Goal: Information Seeking & Learning: Learn about a topic

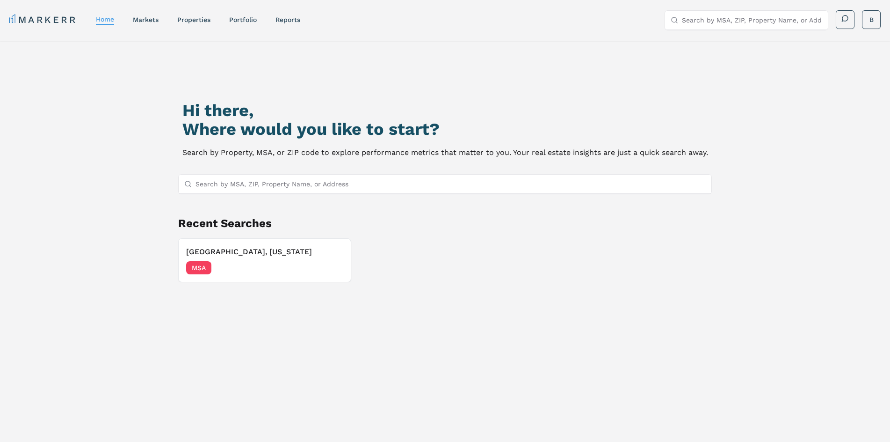
click at [497, 94] on div "Hi there, Where would you like to start? Search by Property, MSA, or ZIP code t…" at bounding box center [444, 277] width 623 height 442
click at [221, 246] on h3 "[GEOGRAPHIC_DATA], [US_STATE]" at bounding box center [264, 251] width 157 height 11
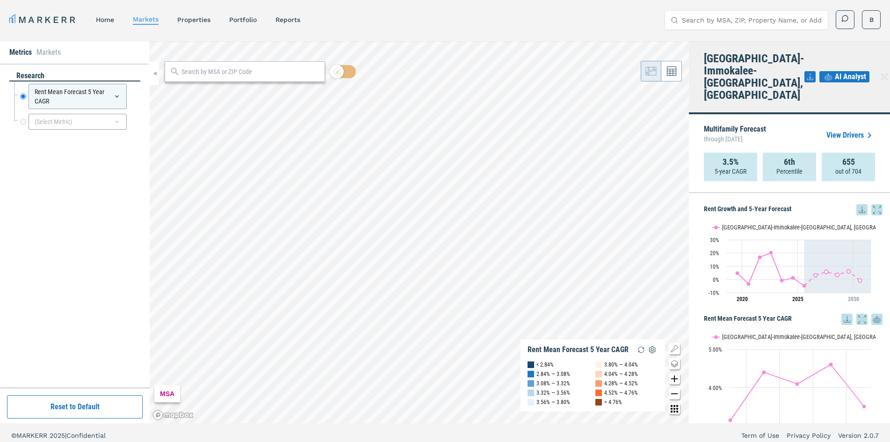
click at [50, 193] on div "research Rent Mean Forecast 5 Year CAGR Rent Mean Forecast 5 Year CAGR (Select …" at bounding box center [74, 226] width 131 height 310
click at [102, 20] on link "home" at bounding box center [105, 19] width 18 height 7
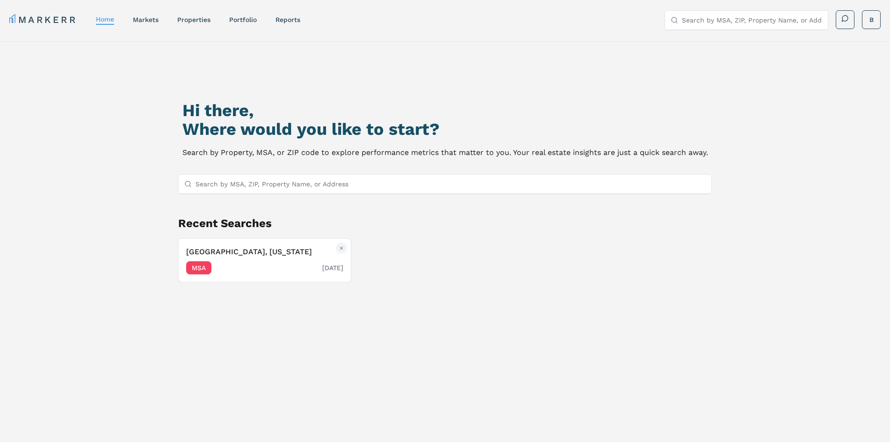
click at [203, 248] on h3 "[GEOGRAPHIC_DATA], [US_STATE]" at bounding box center [264, 251] width 157 height 11
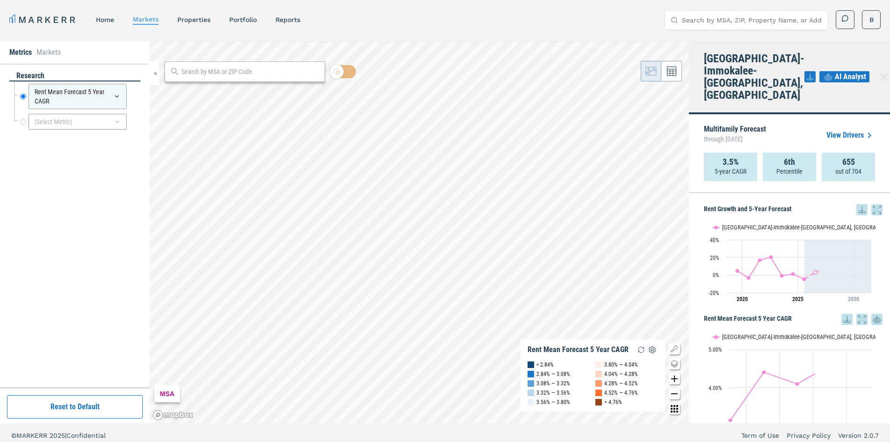
click at [737, 157] on strong "3.5%" at bounding box center [731, 161] width 16 height 9
click at [837, 130] on link "View Drivers" at bounding box center [850, 135] width 49 height 11
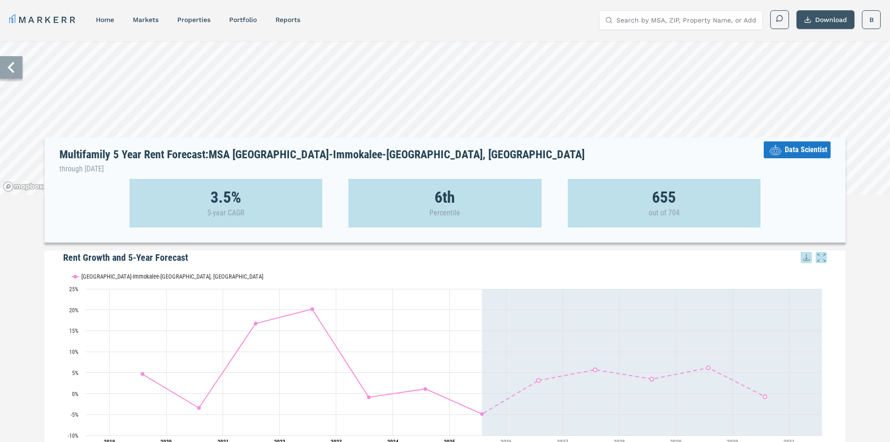
click at [821, 18] on button "Download" at bounding box center [826, 19] width 58 height 19
click at [807, 82] on div "Download as XLS" at bounding box center [815, 83] width 54 height 9
click at [103, 19] on link "home" at bounding box center [105, 19] width 18 height 7
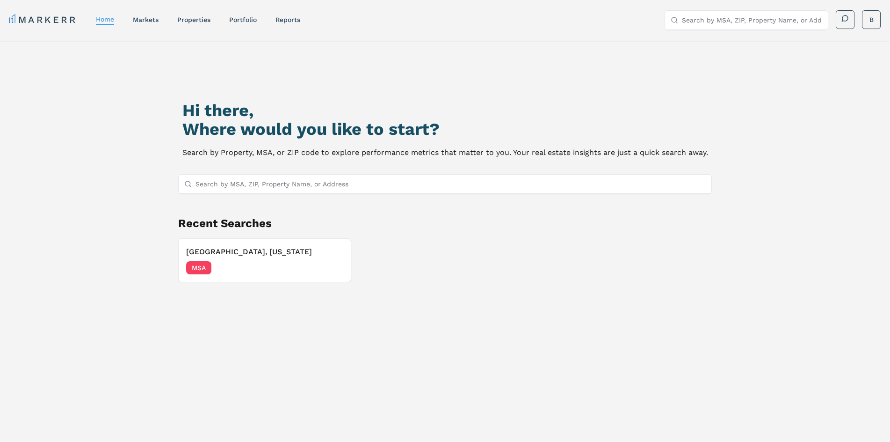
click at [273, 186] on input "Search by MSA, ZIP, Property Name, or Address" at bounding box center [451, 183] width 510 height 19
click at [153, 22] on link "markets" at bounding box center [146, 19] width 26 height 7
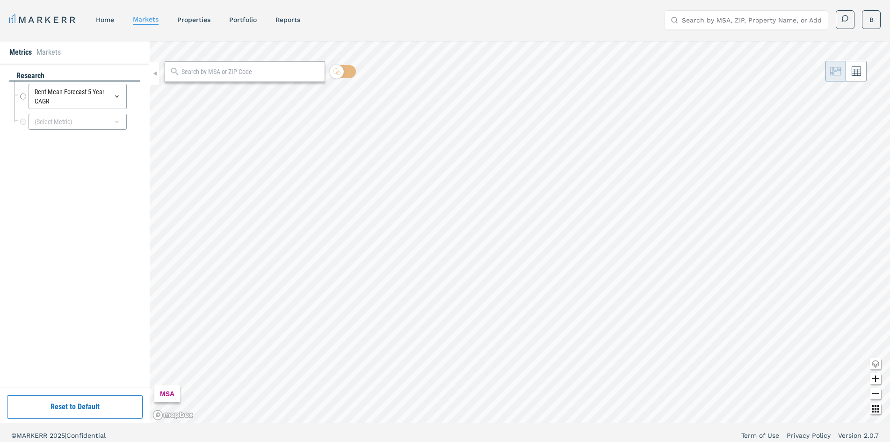
radio input "true"
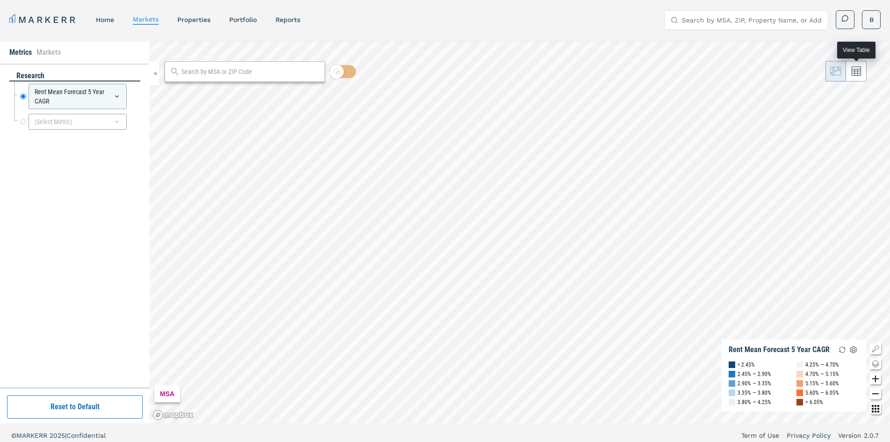
click at [862, 78] on button at bounding box center [856, 71] width 21 height 21
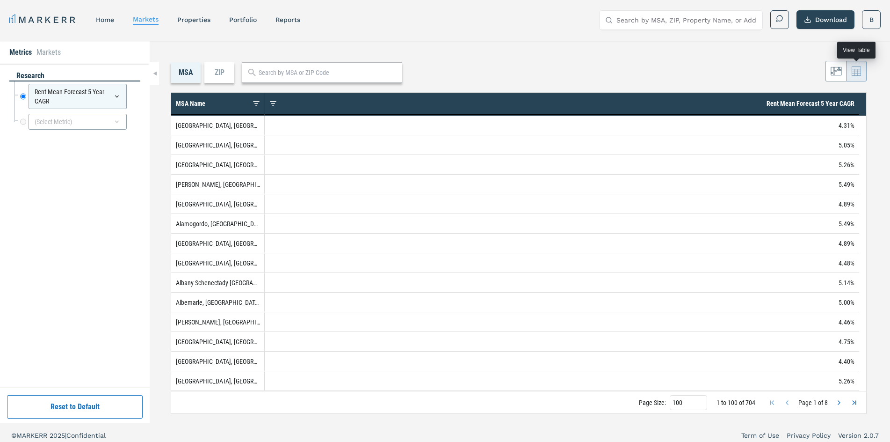
click at [853, 63] on button at bounding box center [856, 71] width 21 height 21
click at [851, 76] on button at bounding box center [856, 71] width 21 height 21
click at [838, 75] on icon at bounding box center [836, 70] width 11 height 11
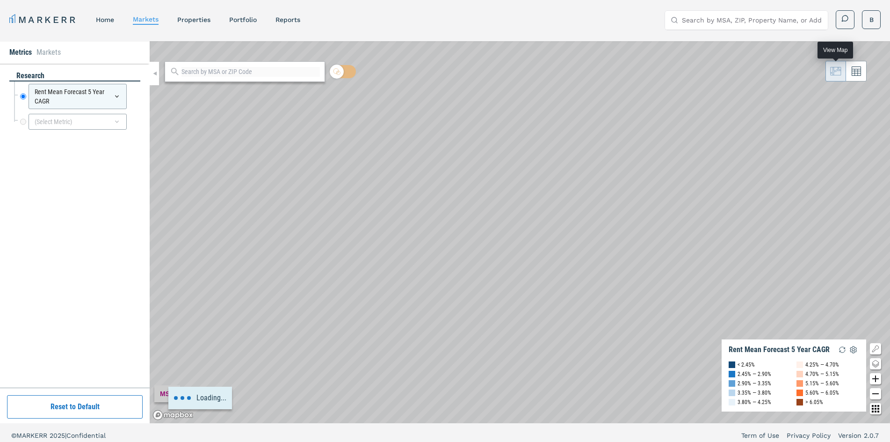
click at [852, 72] on icon at bounding box center [856, 70] width 9 height 9
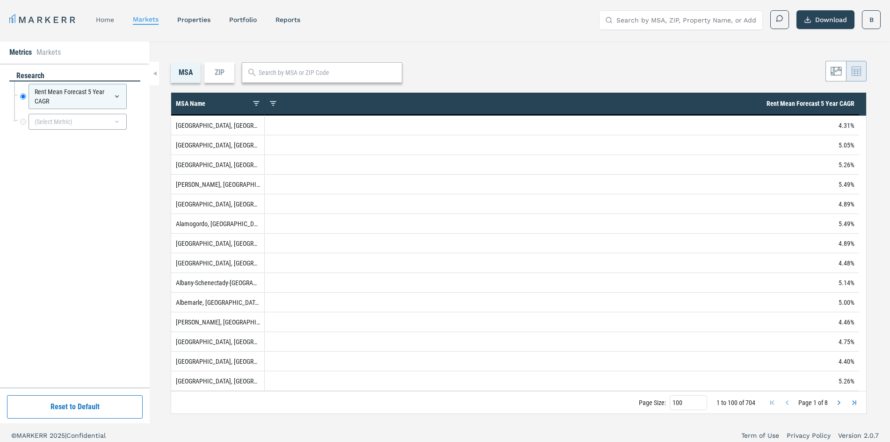
click at [114, 22] on link "home" at bounding box center [105, 19] width 18 height 7
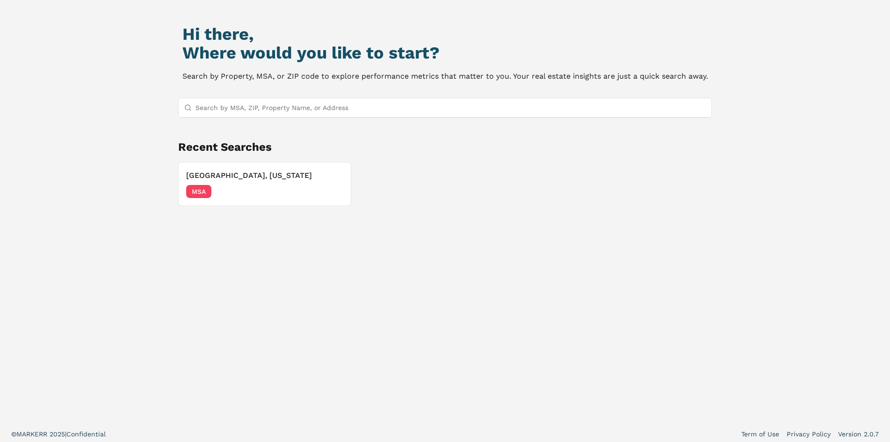
scroll to position [80, 0]
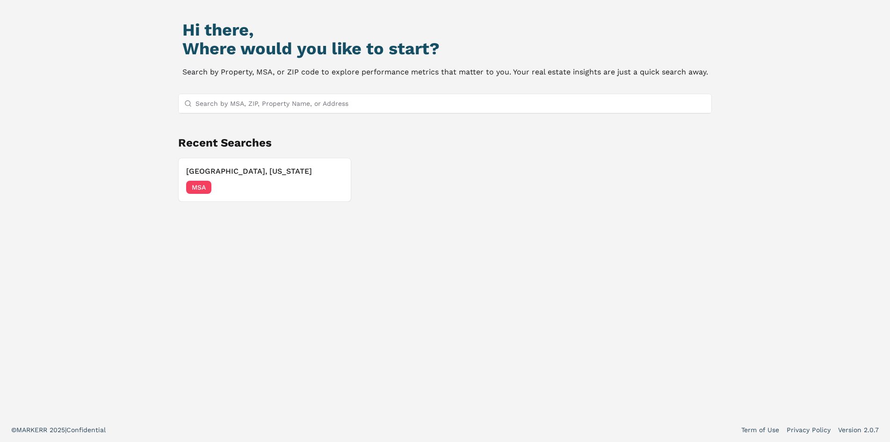
click at [300, 103] on input "Search by MSA, ZIP, Property Name, or Address" at bounding box center [451, 103] width 510 height 19
click at [323, 100] on input "Search by MSA, ZIP, Property Name, or Address" at bounding box center [451, 103] width 510 height 19
click at [431, 105] on input "Search by MSA, ZIP, Property Name, or Address" at bounding box center [451, 103] width 510 height 19
click at [276, 104] on input "Search by MSA, ZIP, Property Name, or Address" at bounding box center [451, 103] width 510 height 19
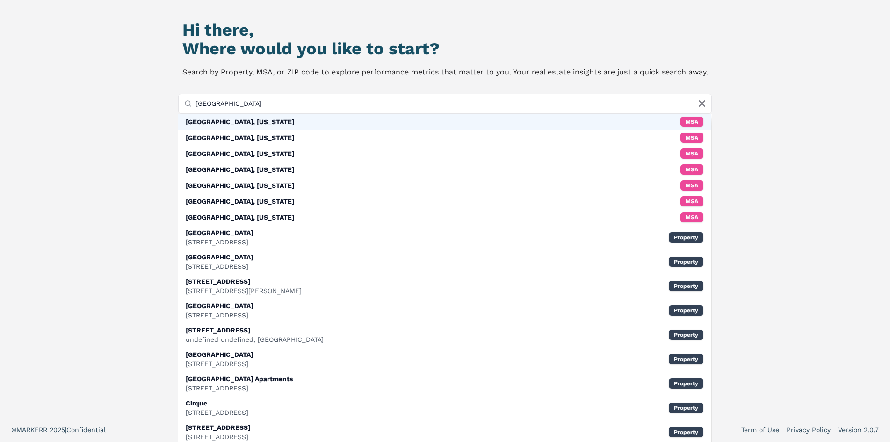
type input "[GEOGRAPHIC_DATA]"
click at [302, 122] on div "[GEOGRAPHIC_DATA], [US_STATE] MSA" at bounding box center [444, 122] width 532 height 16
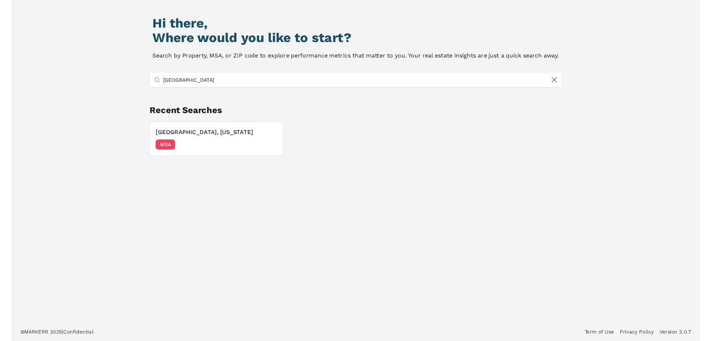
scroll to position [6, 0]
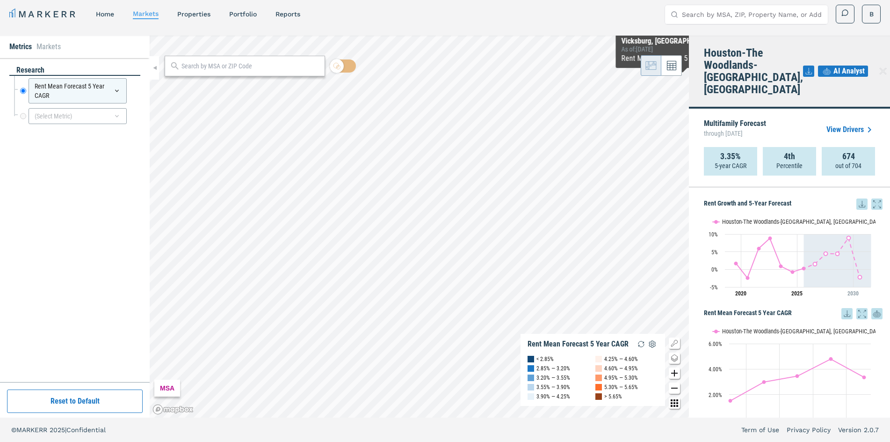
click at [841, 124] on link "View Drivers" at bounding box center [850, 129] width 49 height 11
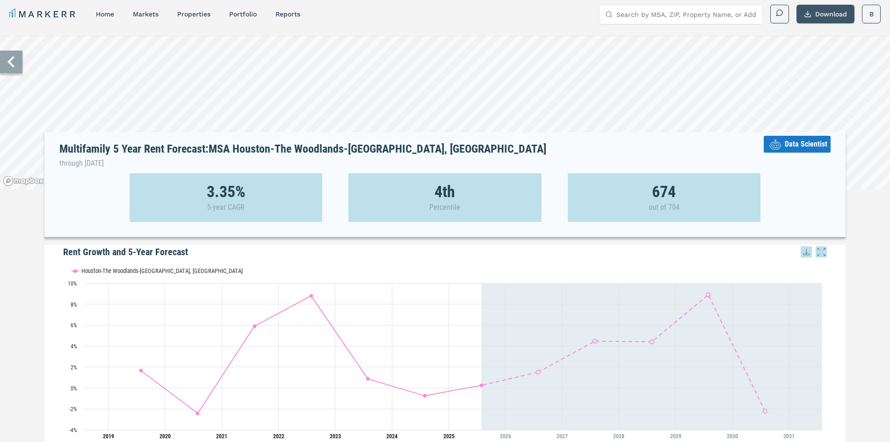
click at [830, 14] on button "Download" at bounding box center [826, 14] width 58 height 19
click at [804, 81] on div "Download as XLS" at bounding box center [815, 77] width 54 height 9
click at [693, 16] on input "Search by MSA, ZIP, Property Name, or Address" at bounding box center [686, 14] width 140 height 19
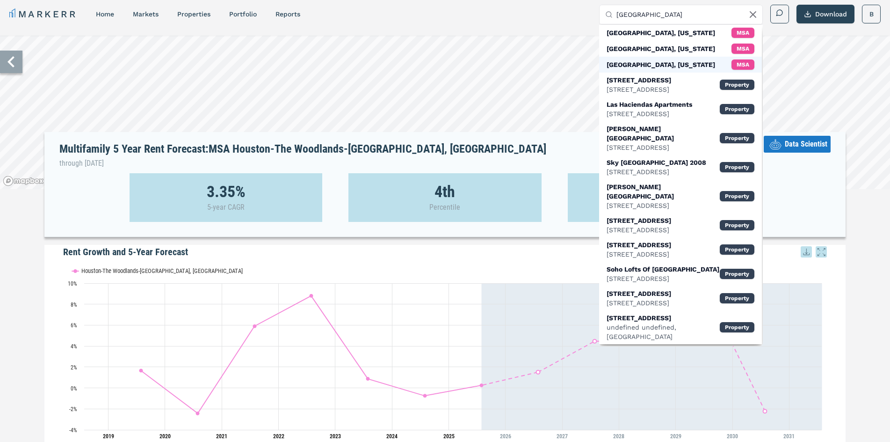
type input "[GEOGRAPHIC_DATA]"
click at [658, 63] on div "[GEOGRAPHIC_DATA], [US_STATE]" at bounding box center [661, 64] width 109 height 9
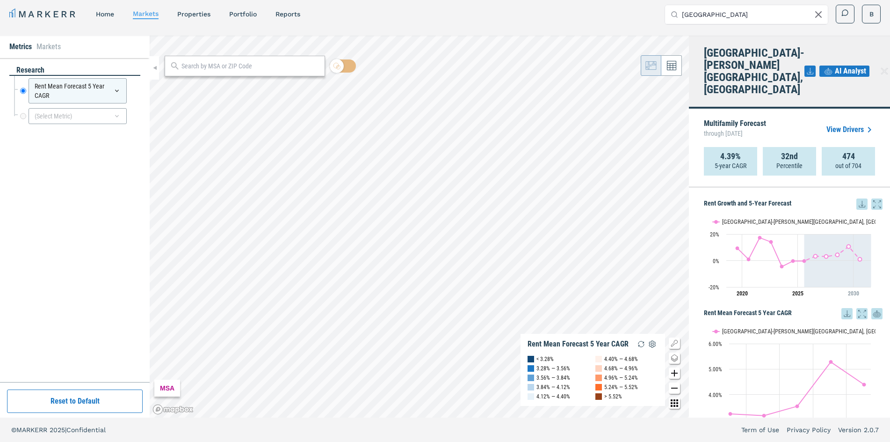
click at [841, 124] on link "View Drivers" at bounding box center [850, 129] width 49 height 11
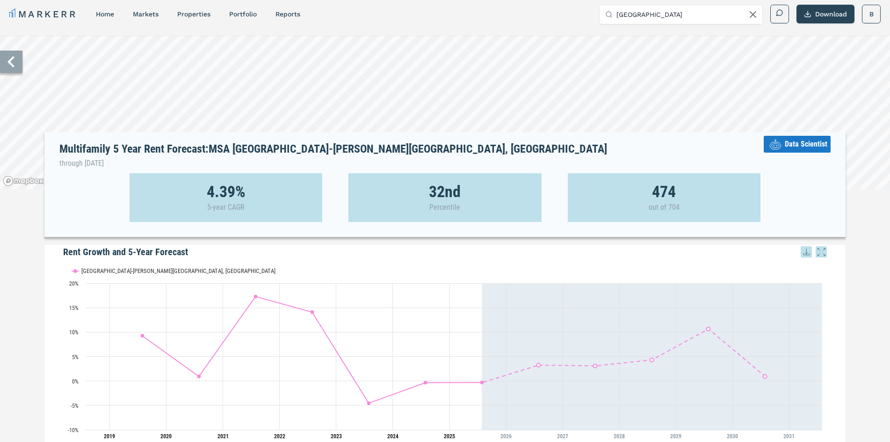
click at [751, 16] on icon at bounding box center [753, 15] width 6 height 6
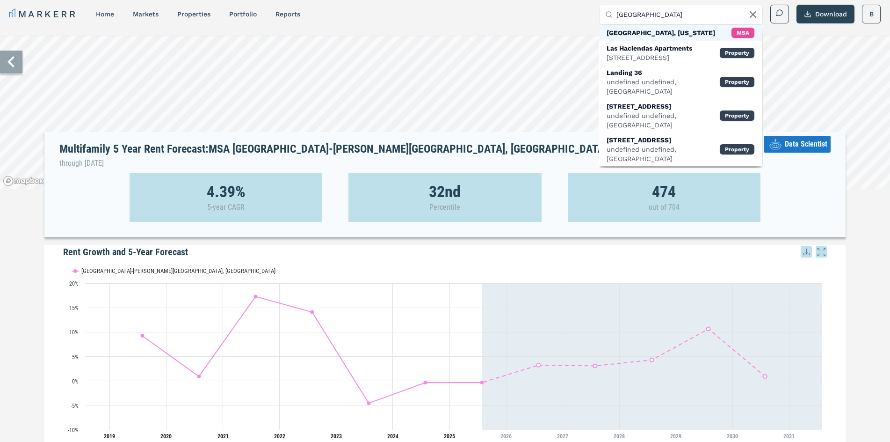
type input "[GEOGRAPHIC_DATA]"
click at [688, 30] on div "[GEOGRAPHIC_DATA], [US_STATE] MSA" at bounding box center [680, 33] width 163 height 16
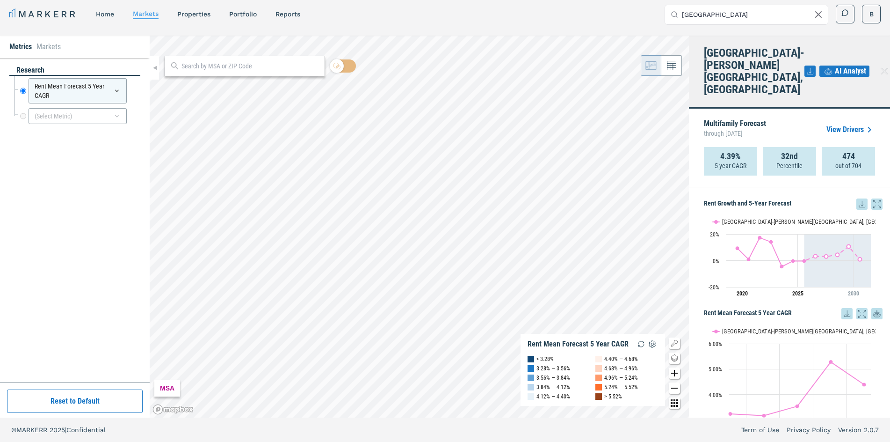
click at [848, 124] on link "View Drivers" at bounding box center [850, 129] width 49 height 11
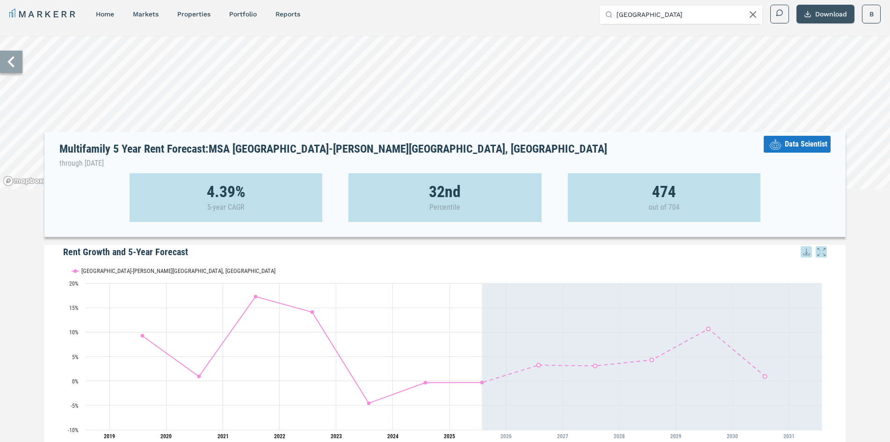
click at [830, 16] on button "Download" at bounding box center [826, 14] width 58 height 19
click at [821, 70] on div "Download as XLS" at bounding box center [817, 77] width 74 height 21
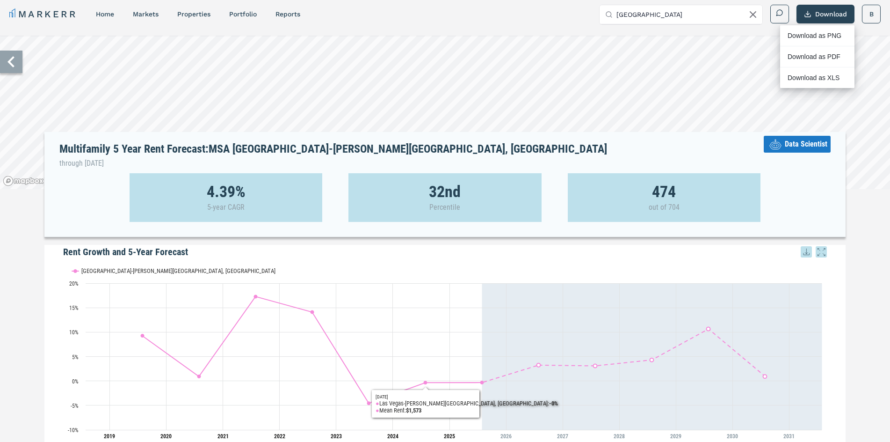
click at [753, 14] on icon at bounding box center [753, 15] width 6 height 6
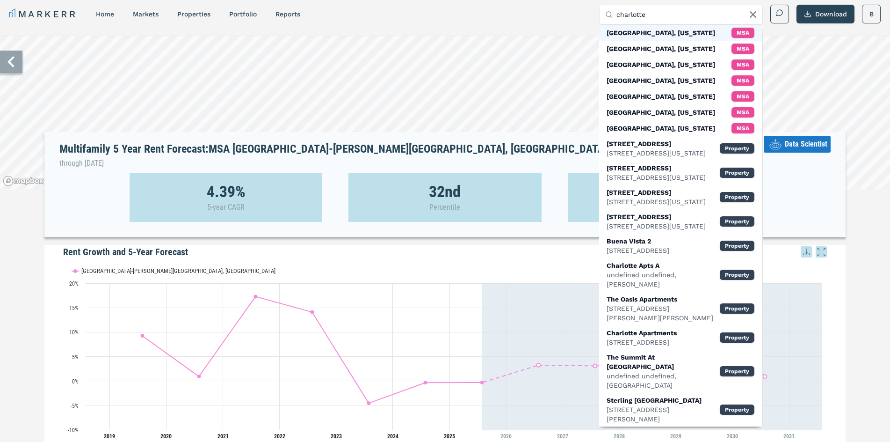
type input "charlotte"
click at [672, 33] on div "[GEOGRAPHIC_DATA], [US_STATE]" at bounding box center [661, 32] width 109 height 9
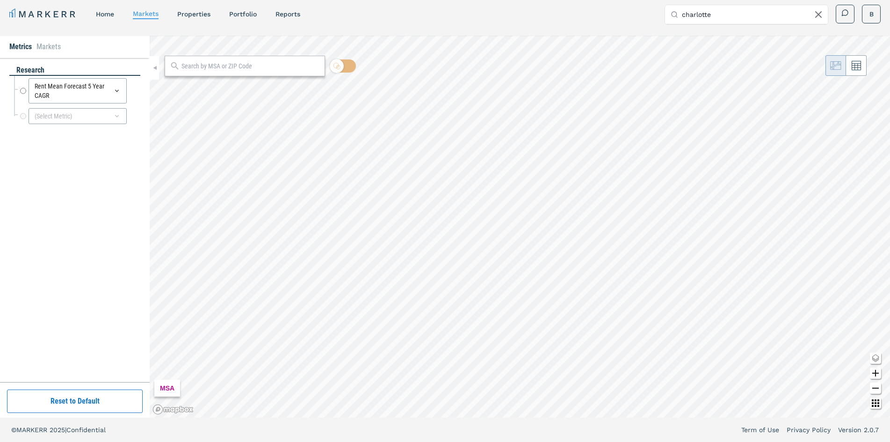
radio input "true"
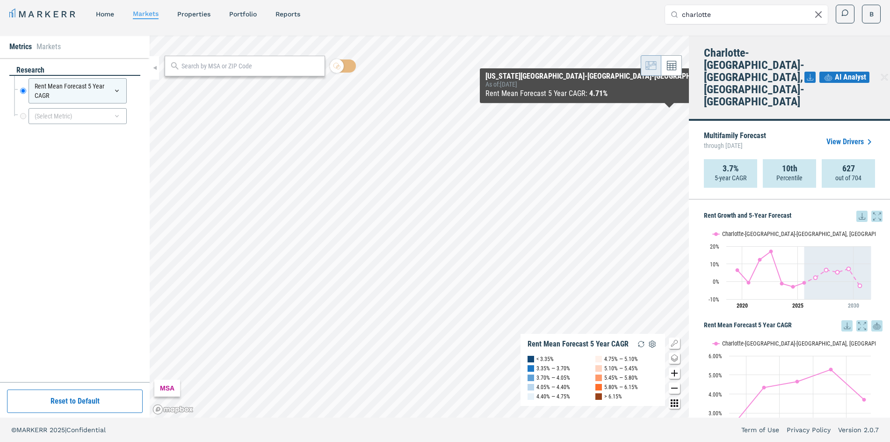
click at [846, 136] on link "View Drivers" at bounding box center [850, 141] width 49 height 11
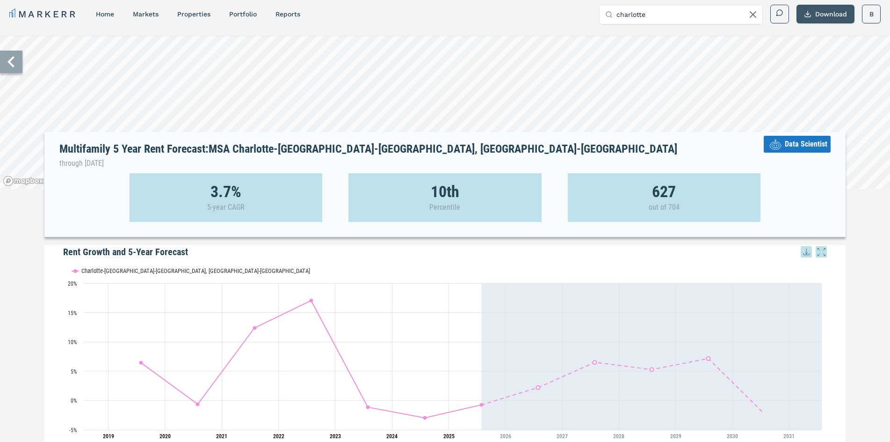
click at [820, 14] on button "Download" at bounding box center [826, 14] width 58 height 19
click at [805, 74] on div "Download as XLS" at bounding box center [815, 77] width 54 height 9
click at [746, 12] on input "charlotte" at bounding box center [686, 14] width 140 height 19
click at [753, 15] on icon at bounding box center [753, 15] width 6 height 6
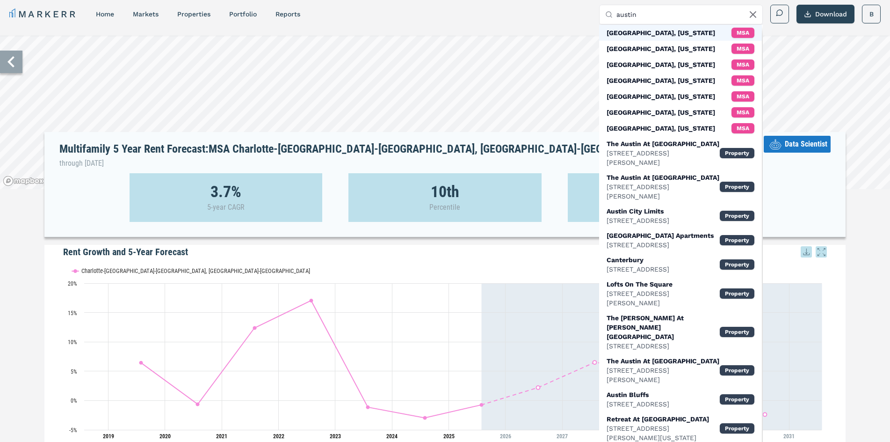
type input "austin"
click at [687, 29] on div "[GEOGRAPHIC_DATA], [US_STATE] MSA" at bounding box center [680, 33] width 163 height 16
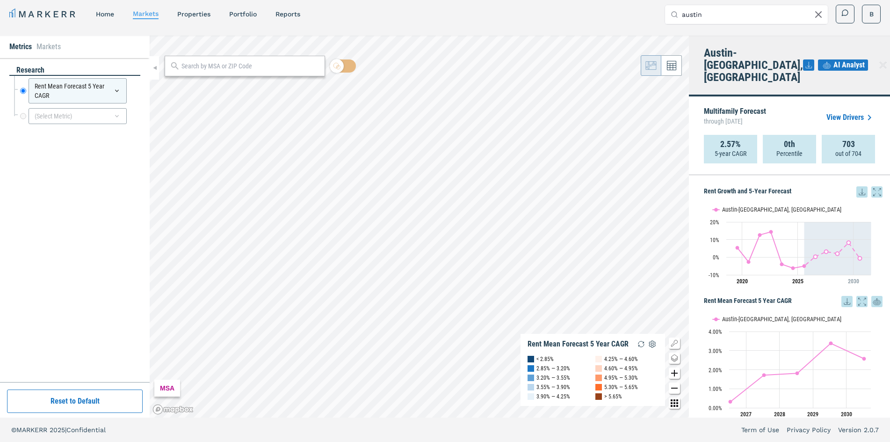
click at [849, 112] on link "View Drivers" at bounding box center [850, 117] width 49 height 11
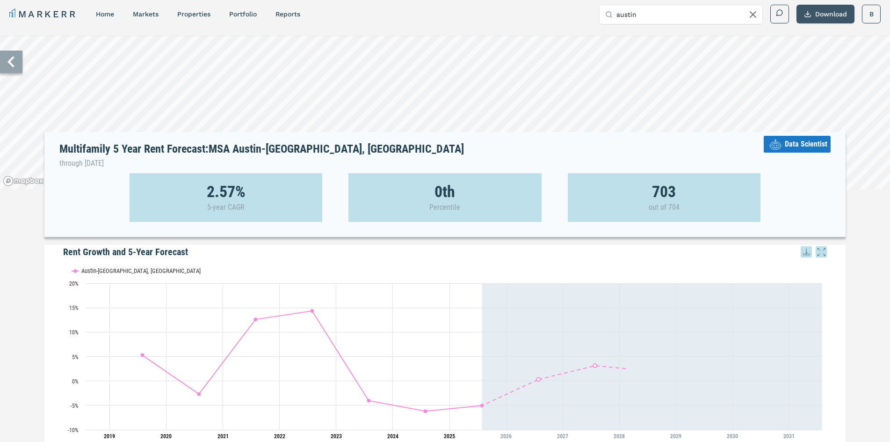
click at [832, 20] on button "Download" at bounding box center [826, 14] width 58 height 19
click at [816, 73] on div "Download as XLS" at bounding box center [815, 77] width 54 height 9
click at [751, 12] on icon at bounding box center [753, 15] width 6 height 6
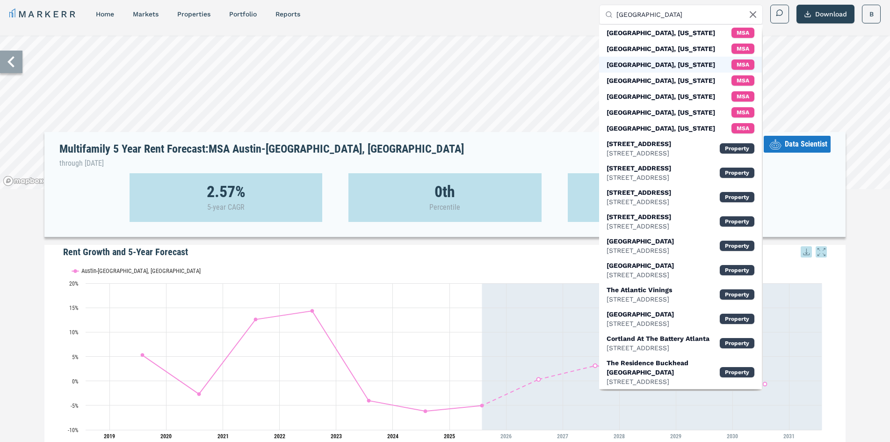
type input "[GEOGRAPHIC_DATA]"
click at [677, 61] on div "[GEOGRAPHIC_DATA], [US_STATE] MSA" at bounding box center [680, 65] width 163 height 16
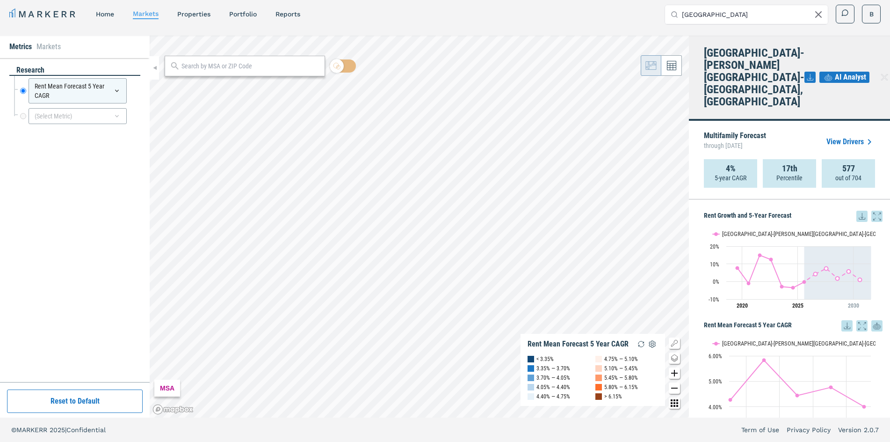
click at [848, 136] on link "View Drivers" at bounding box center [850, 141] width 49 height 11
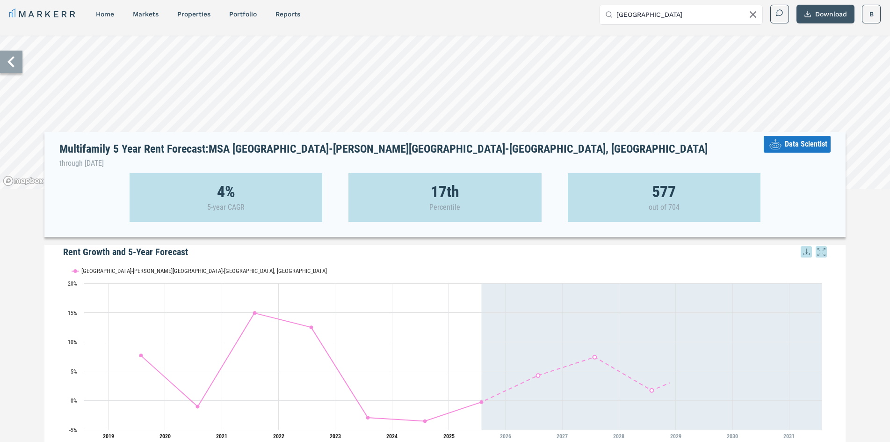
click at [828, 17] on button "Download" at bounding box center [826, 14] width 58 height 19
click at [824, 75] on div "Download as XLS" at bounding box center [815, 77] width 54 height 9
click at [754, 14] on icon at bounding box center [752, 14] width 11 height 11
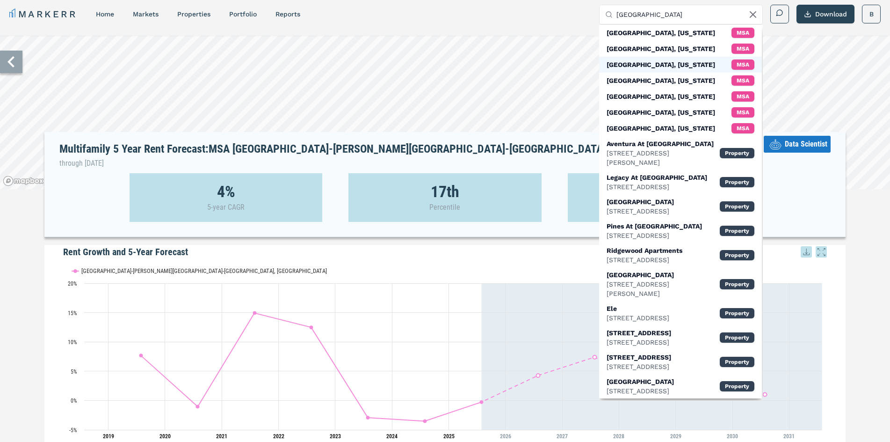
type input "[GEOGRAPHIC_DATA]"
click at [690, 63] on div "[GEOGRAPHIC_DATA], [US_STATE] MSA" at bounding box center [680, 65] width 163 height 16
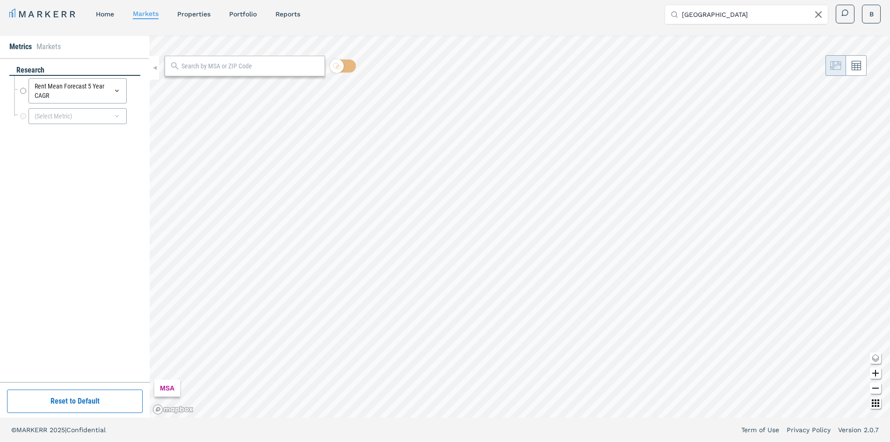
radio input "true"
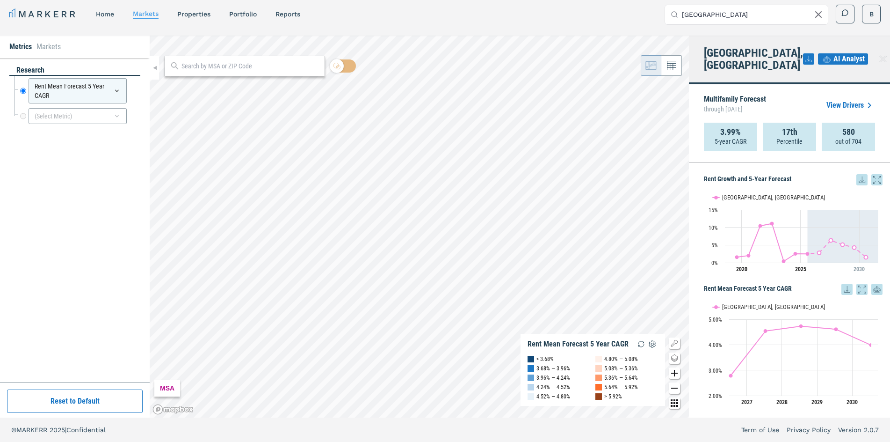
click at [838, 100] on link "View Drivers" at bounding box center [850, 105] width 49 height 11
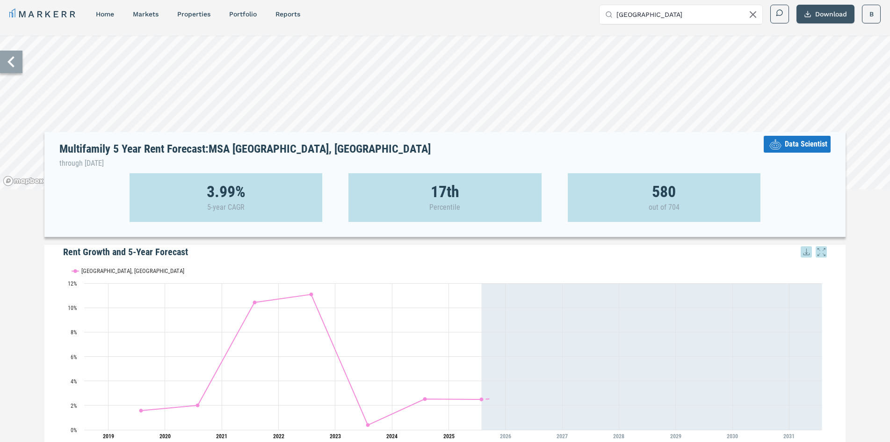
click at [830, 13] on button "Download" at bounding box center [826, 14] width 58 height 19
click at [811, 74] on div "Download as XLS" at bounding box center [815, 77] width 54 height 9
click at [669, 17] on input "[GEOGRAPHIC_DATA]" at bounding box center [686, 14] width 140 height 19
click at [754, 19] on icon at bounding box center [752, 14] width 11 height 11
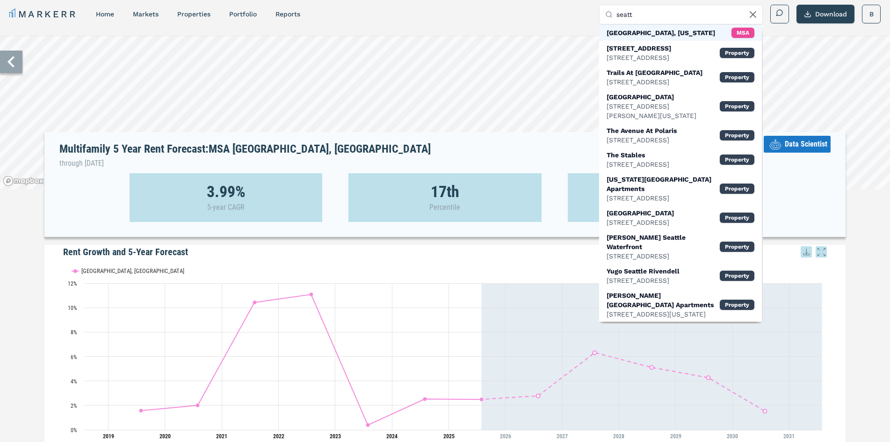
type input "seatt"
click at [695, 28] on div "[GEOGRAPHIC_DATA], [US_STATE] MSA" at bounding box center [680, 33] width 163 height 16
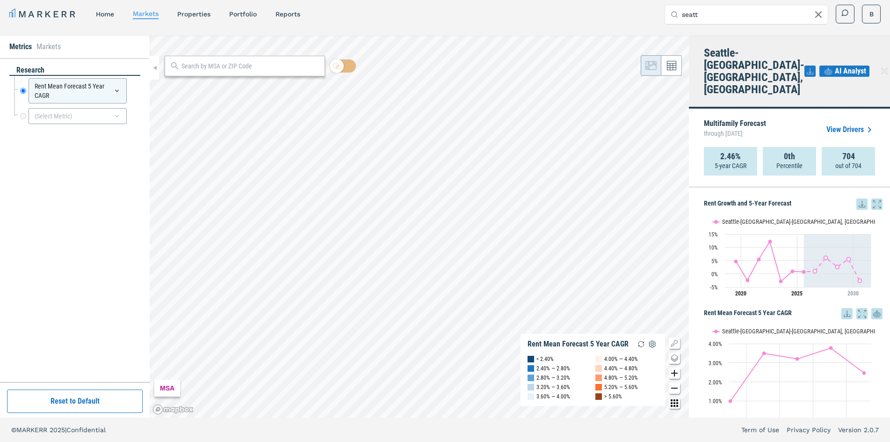
click at [841, 124] on link "View Drivers" at bounding box center [850, 129] width 49 height 11
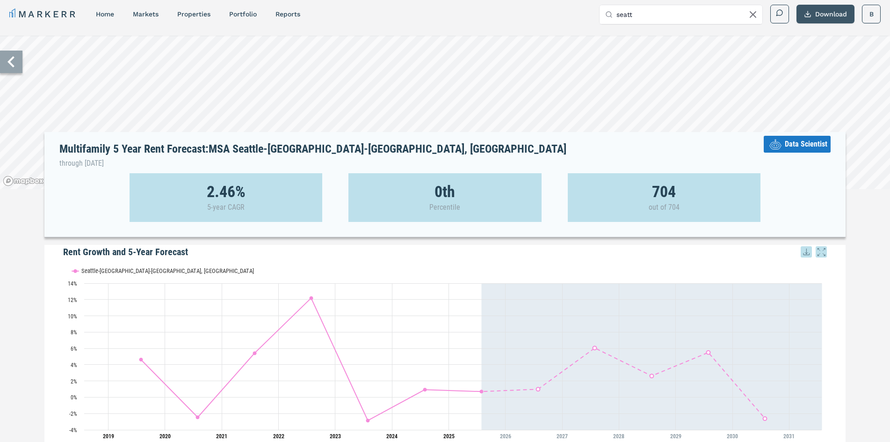
click at [839, 13] on button "Download" at bounding box center [826, 14] width 58 height 19
click at [830, 74] on div "Download as XLS" at bounding box center [815, 77] width 54 height 9
click at [754, 9] on icon at bounding box center [752, 14] width 11 height 11
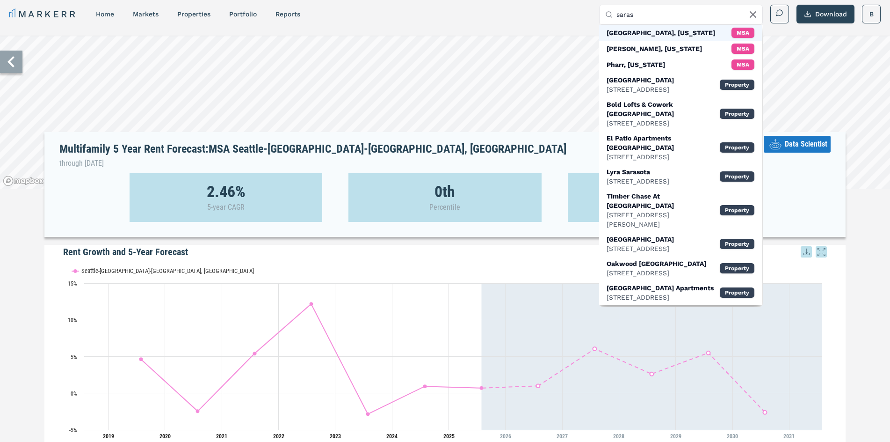
type input "saras"
click at [704, 33] on div "[GEOGRAPHIC_DATA], [US_STATE] MSA" at bounding box center [680, 33] width 163 height 16
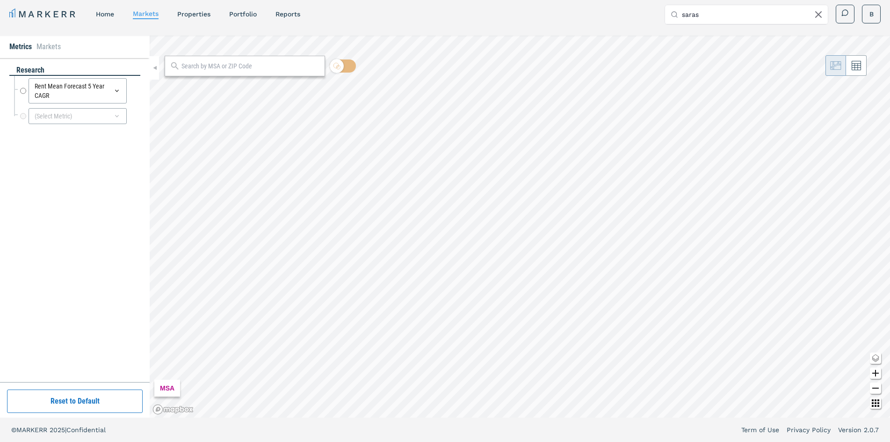
radio input "true"
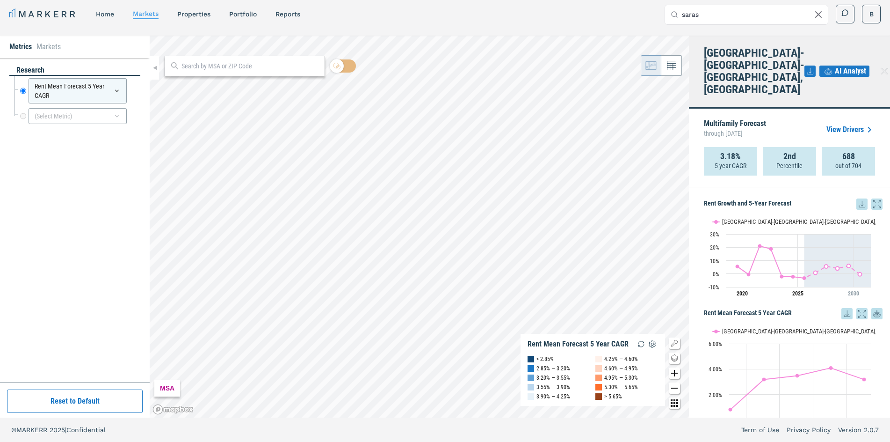
click at [842, 124] on link "View Drivers" at bounding box center [850, 129] width 49 height 11
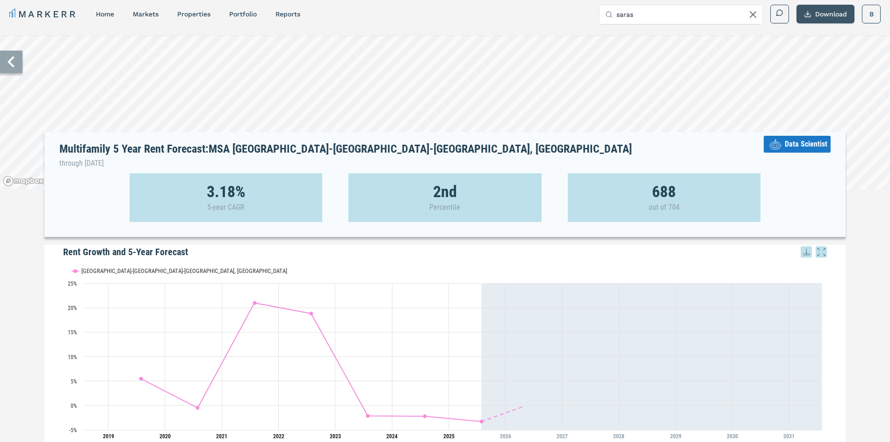
click at [838, 17] on button "Download" at bounding box center [826, 14] width 58 height 19
click at [824, 73] on div "Download as XLS" at bounding box center [815, 77] width 54 height 9
click at [657, 16] on input "saras" at bounding box center [686, 14] width 140 height 19
click at [749, 23] on input "saras" at bounding box center [686, 14] width 140 height 19
click at [753, 19] on icon at bounding box center [752, 14] width 11 height 11
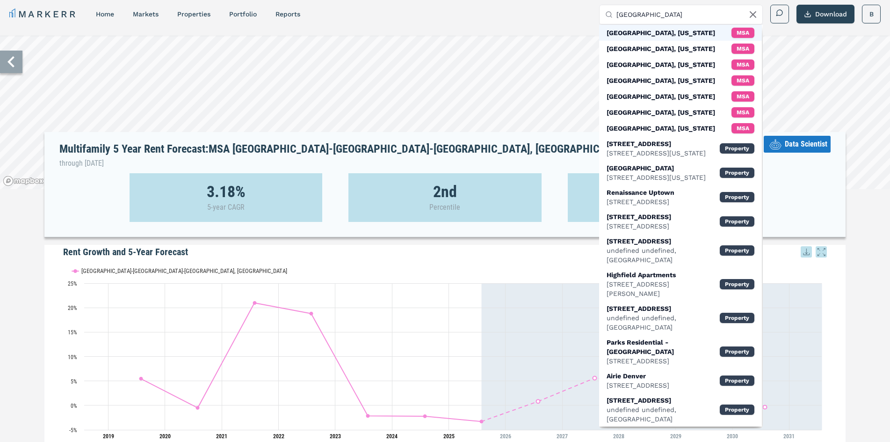
type input "[GEOGRAPHIC_DATA]"
click at [679, 32] on div "[GEOGRAPHIC_DATA], [US_STATE] MSA" at bounding box center [680, 33] width 163 height 16
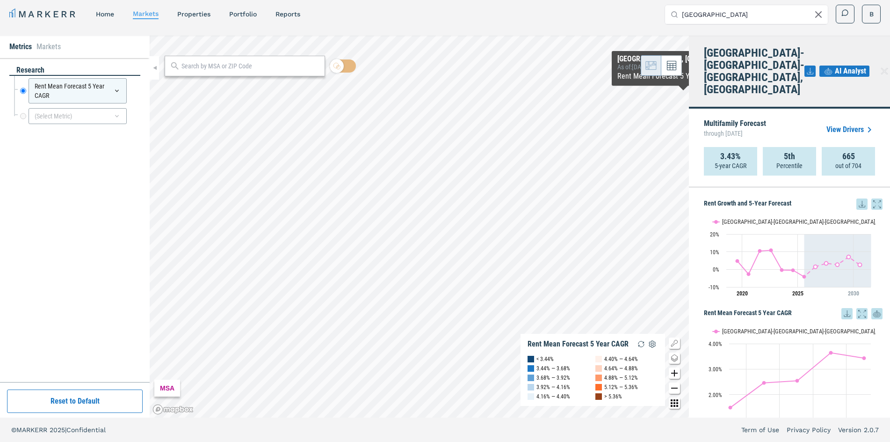
click at [848, 124] on link "View Drivers" at bounding box center [850, 129] width 49 height 11
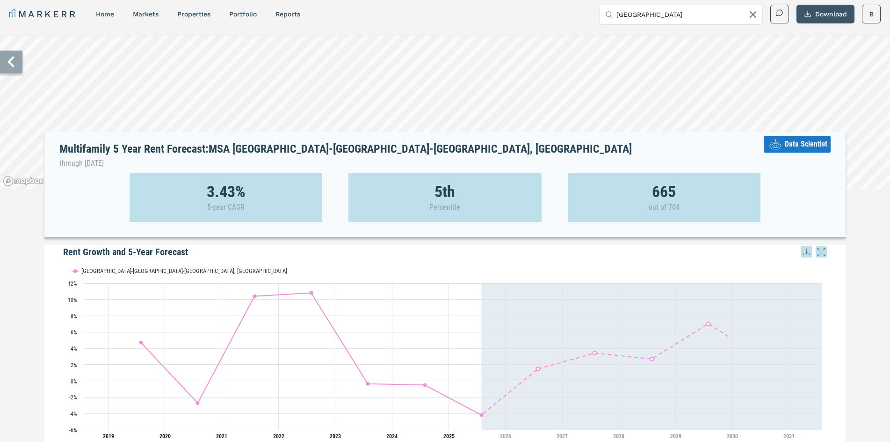
click at [826, 16] on button "Download" at bounding box center [826, 14] width 58 height 19
click at [817, 71] on div "Download as XLS" at bounding box center [817, 77] width 74 height 21
click at [755, 14] on icon at bounding box center [752, 14] width 11 height 11
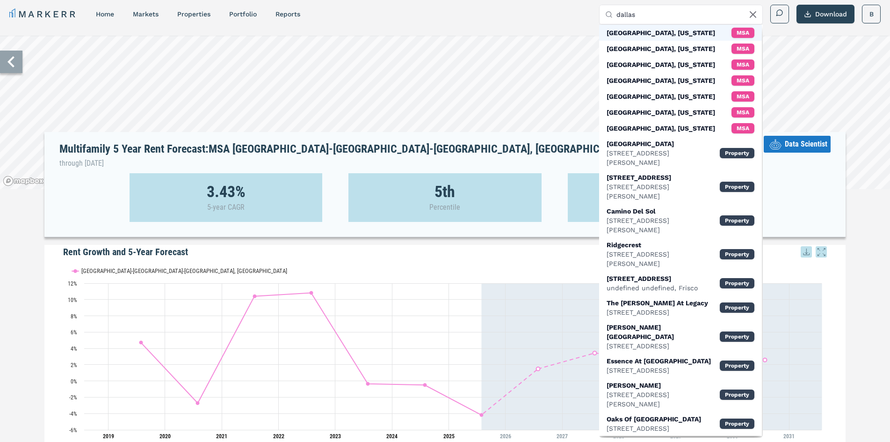
type input "dallas"
click at [680, 29] on div "[GEOGRAPHIC_DATA], [US_STATE] MSA" at bounding box center [680, 33] width 163 height 16
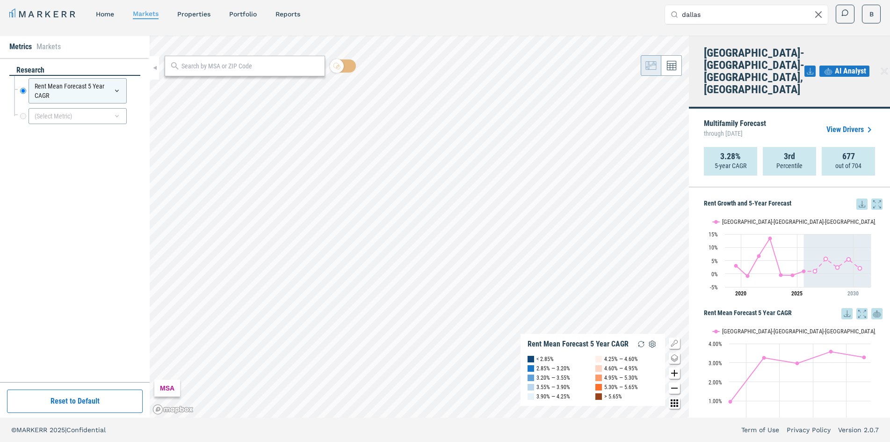
click at [841, 124] on link "View Drivers" at bounding box center [850, 129] width 49 height 11
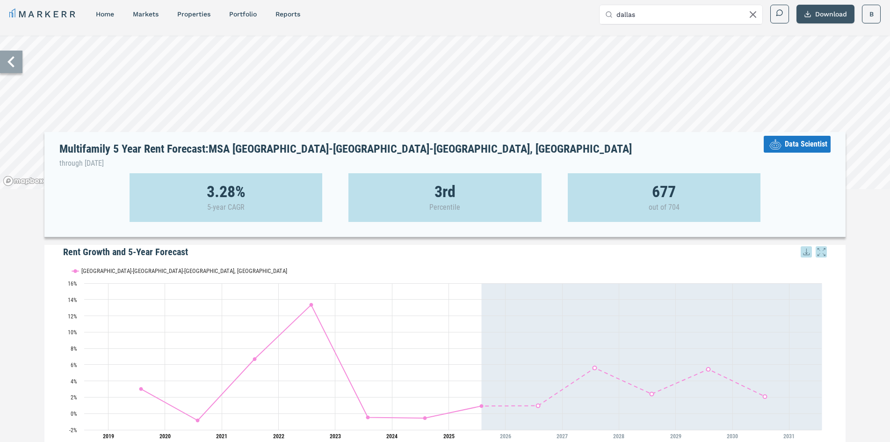
click at [827, 11] on button "Download" at bounding box center [826, 14] width 58 height 19
click at [809, 74] on div "Download as XLS" at bounding box center [815, 77] width 54 height 9
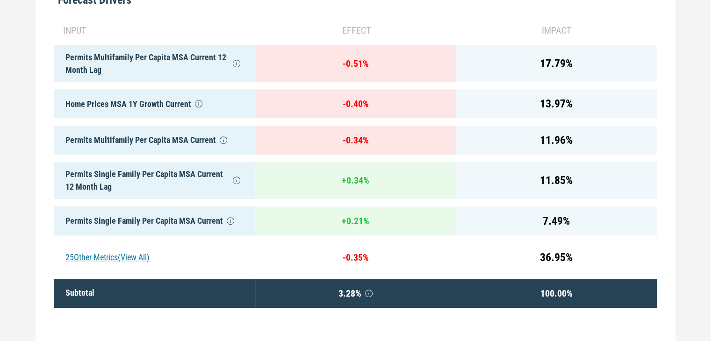
scroll to position [523, 0]
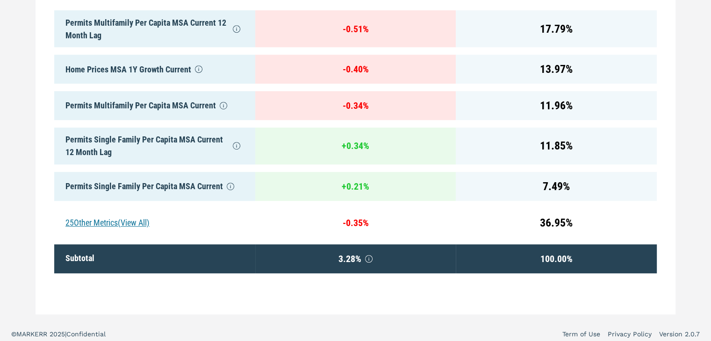
click at [140, 213] on div "25 Other Metrics (View All)" at bounding box center [154, 223] width 201 height 29
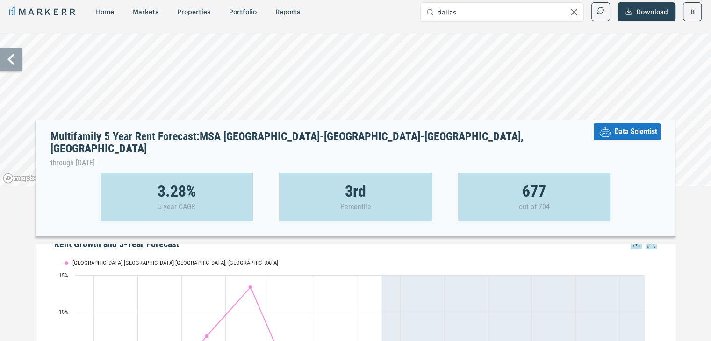
scroll to position [0, 0]
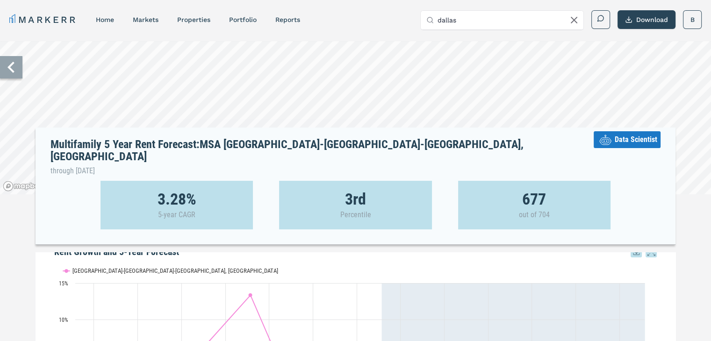
click at [573, 17] on icon at bounding box center [574, 19] width 11 height 11
click at [105, 23] on div "home" at bounding box center [105, 19] width 18 height 9
click at [105, 20] on link "home" at bounding box center [105, 19] width 18 height 7
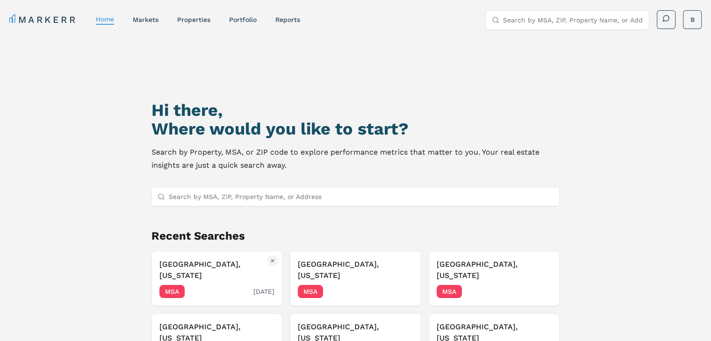
click at [200, 264] on h3 "[GEOGRAPHIC_DATA], [US_STATE]" at bounding box center [216, 270] width 115 height 22
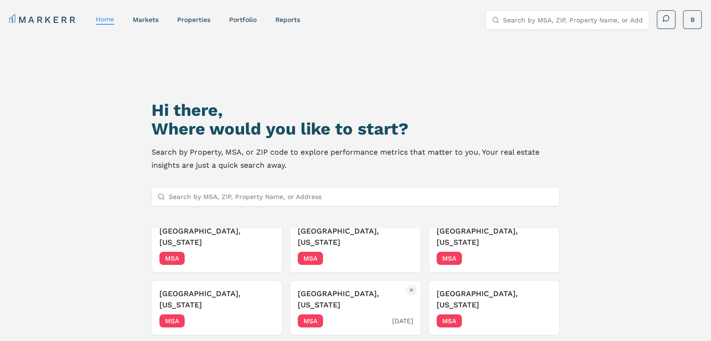
click at [336, 289] on h3 "[GEOGRAPHIC_DATA], [US_STATE]" at bounding box center [355, 300] width 115 height 22
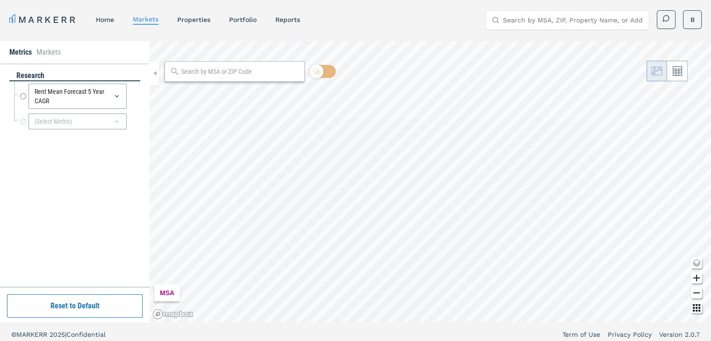
radio input "true"
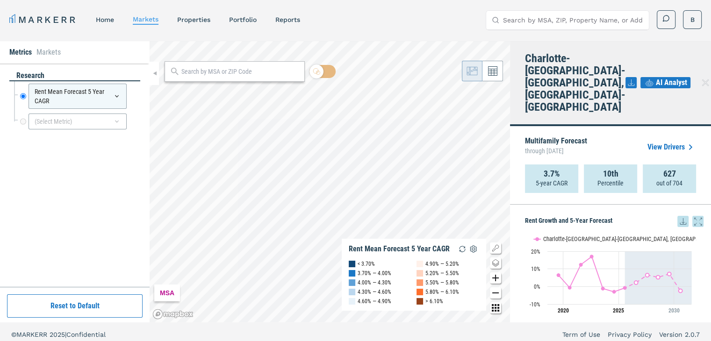
click at [534, 212] on div "Metrics Markets research Rent Mean Forecast 5 Year CAGR Rent Mean Forecast 5 Ye…" at bounding box center [355, 182] width 711 height 282
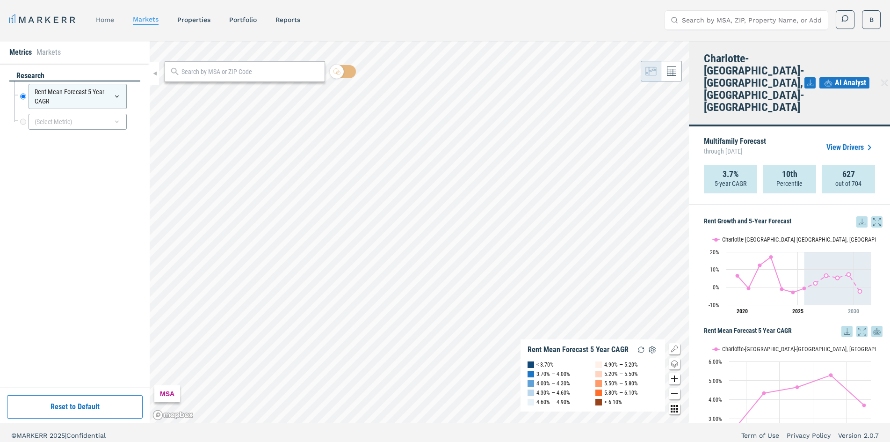
click at [103, 21] on link "home" at bounding box center [105, 19] width 18 height 7
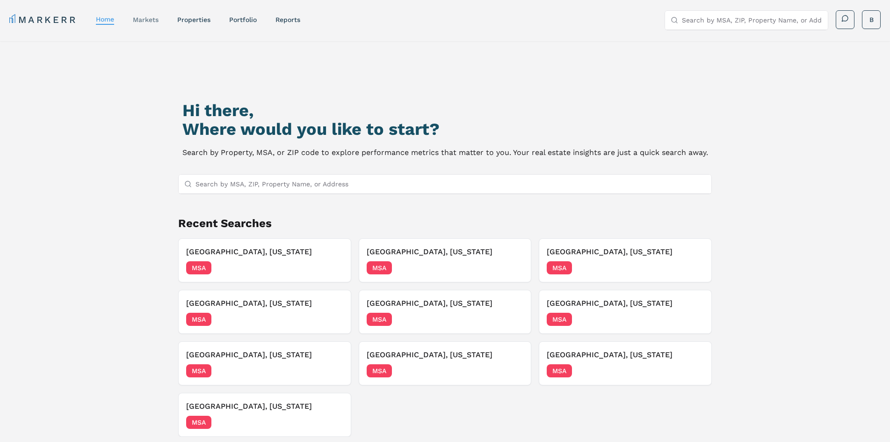
click at [150, 15] on div "markets" at bounding box center [146, 19] width 26 height 9
click at [150, 24] on div "markets" at bounding box center [146, 19] width 26 height 9
click at [150, 22] on link "markets" at bounding box center [146, 19] width 26 height 7
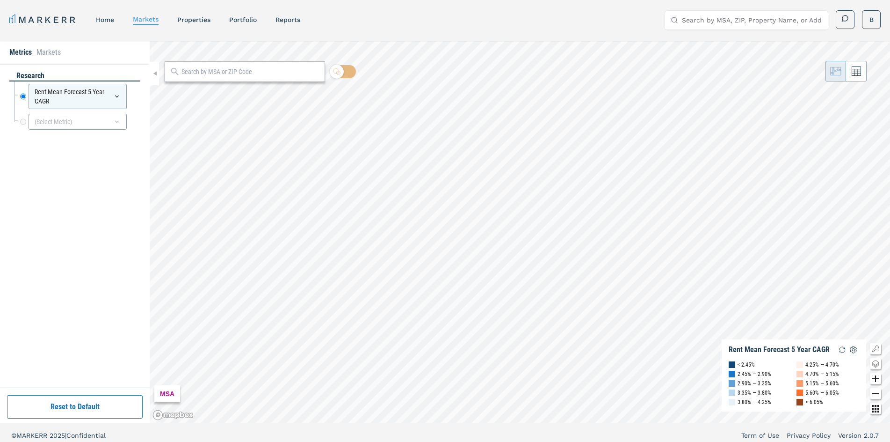
click at [176, 395] on div "MSA" at bounding box center [167, 393] width 26 height 17
click at [168, 395] on div "MSA" at bounding box center [167, 393] width 26 height 17
click at [47, 52] on li "Markets" at bounding box center [48, 52] width 24 height 11
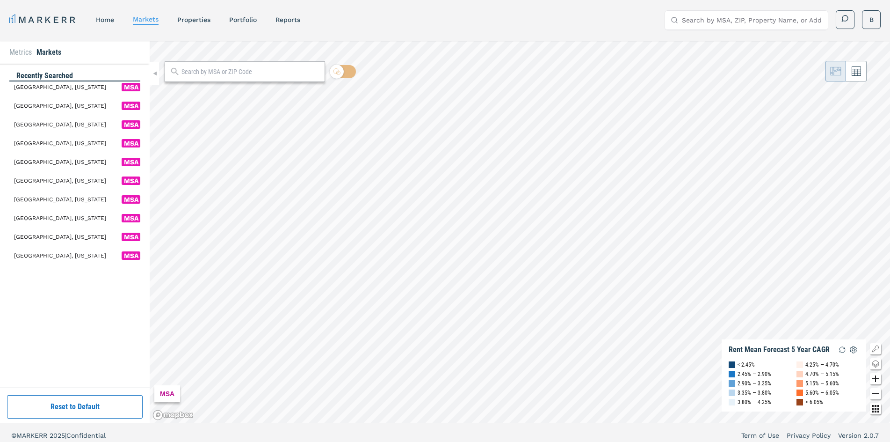
click at [23, 51] on li "Metrics" at bounding box center [20, 52] width 22 height 11
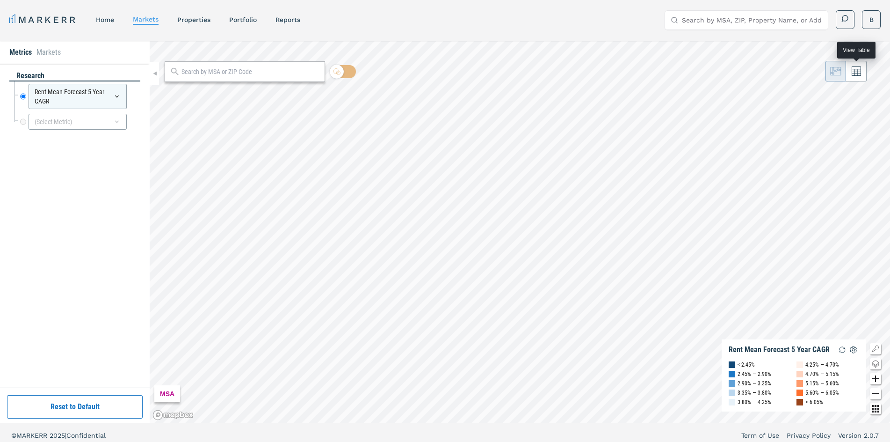
click at [851, 72] on button at bounding box center [856, 71] width 21 height 21
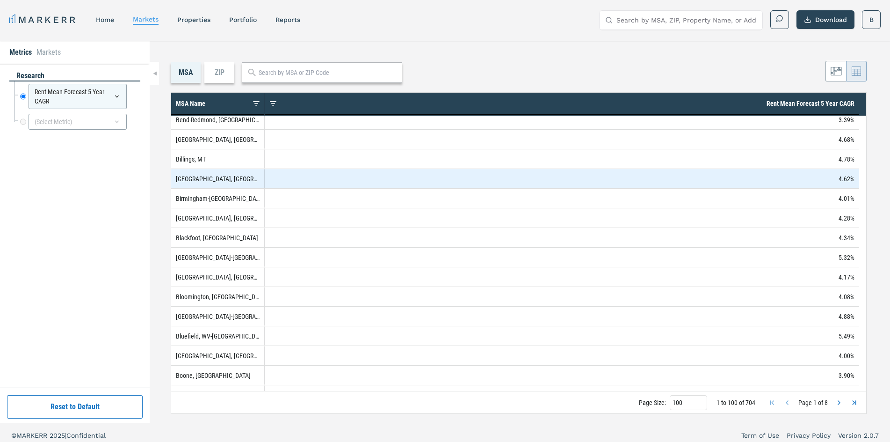
click at [800, 185] on div "4.62%" at bounding box center [562, 178] width 594 height 19
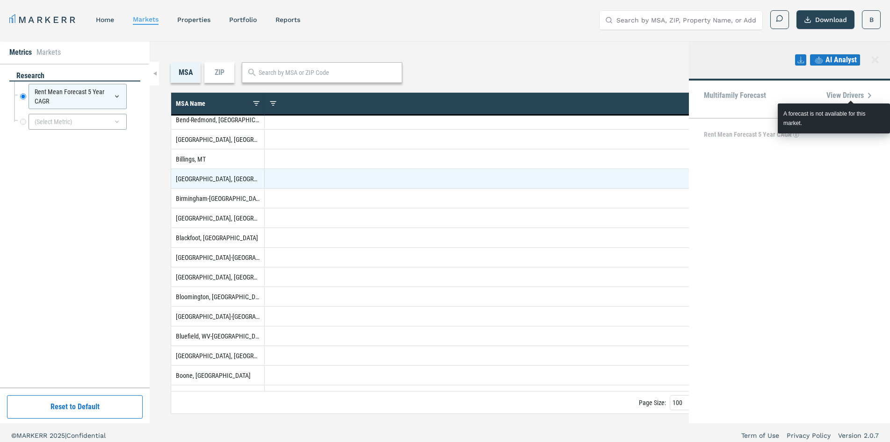
click at [862, 95] on span "View Drivers" at bounding box center [850, 95] width 49 height 11
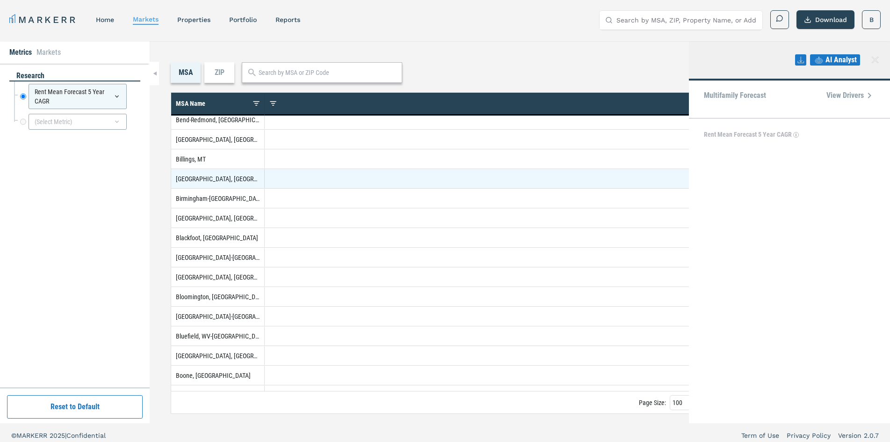
click at [574, 50] on div "MSA ZIP Press SPACE to deselect this row. Drag here to set row groups Drag here…" at bounding box center [520, 232] width 740 height 382
click at [872, 57] on icon at bounding box center [875, 60] width 7 height 7
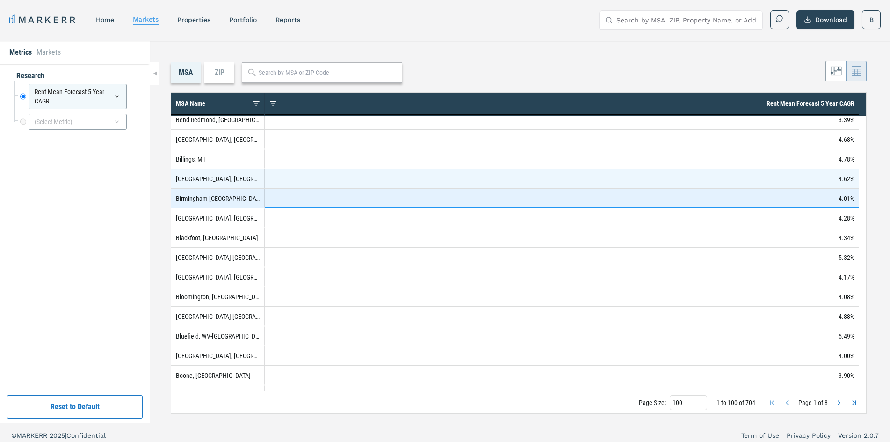
click at [369, 202] on div "4.01%" at bounding box center [562, 197] width 594 height 19
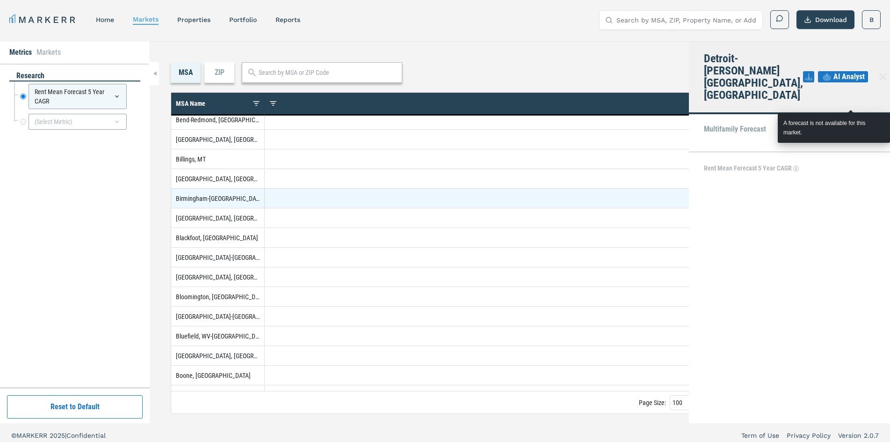
click at [857, 114] on div "Multifamily Forecast View Drivers" at bounding box center [789, 133] width 201 height 38
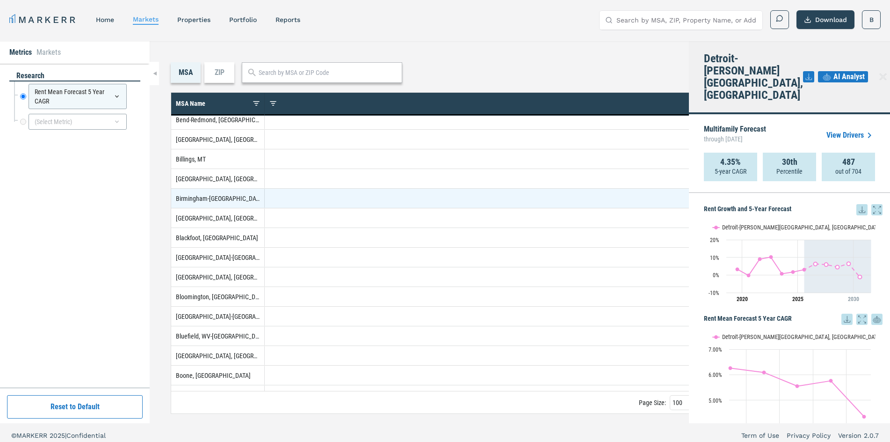
scroll to position [6, 0]
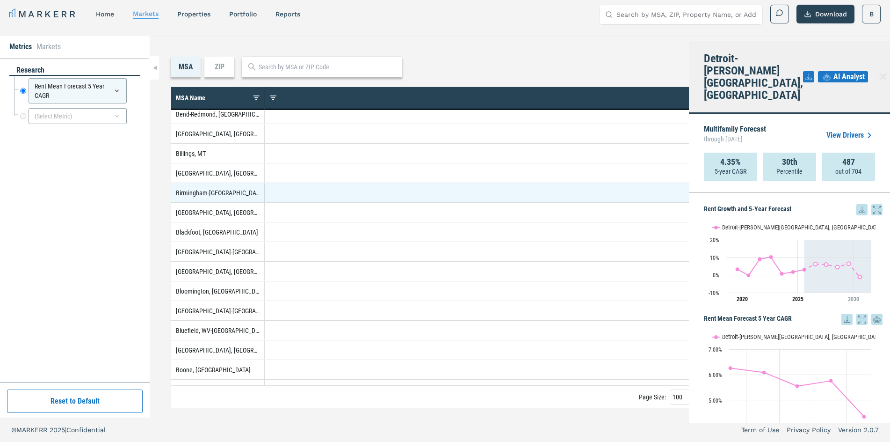
click at [877, 71] on icon at bounding box center [882, 76] width 11 height 11
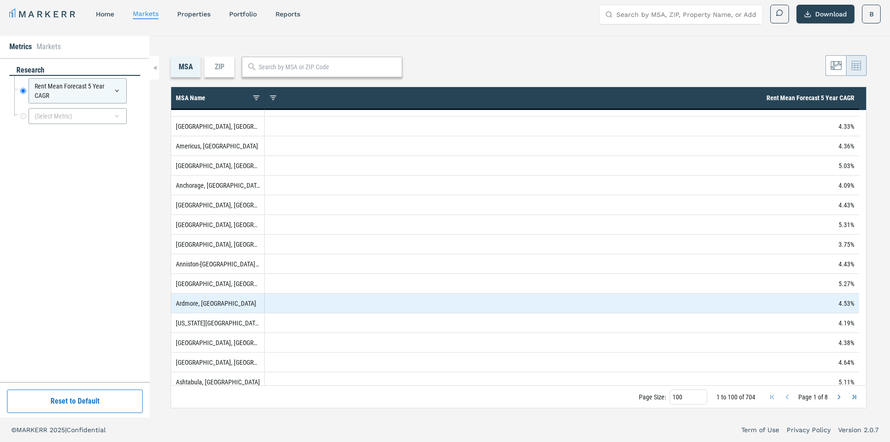
scroll to position [505, 0]
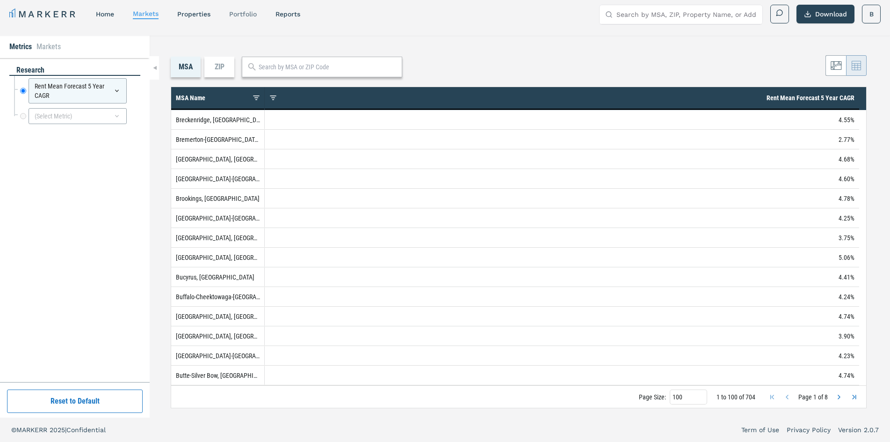
click at [242, 18] on div "Portfolio" at bounding box center [243, 13] width 28 height 9
click at [287, 9] on div "reports" at bounding box center [287, 13] width 25 height 9
click at [287, 13] on link "reports" at bounding box center [287, 13] width 25 height 7
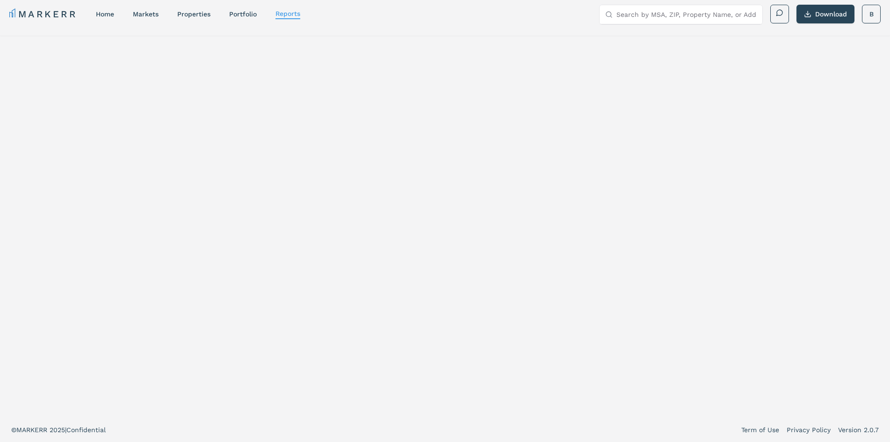
select select "-release_date"
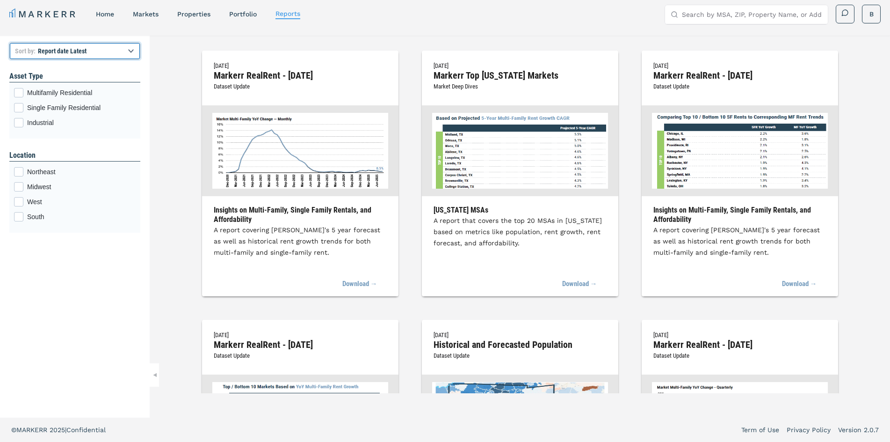
click at [129, 49] on select "Report title A to Z Report title Z to A Report date Latest Report date Oldest" at bounding box center [74, 51] width 131 height 17
click at [236, 11] on link "Portfolio" at bounding box center [243, 13] width 28 height 7
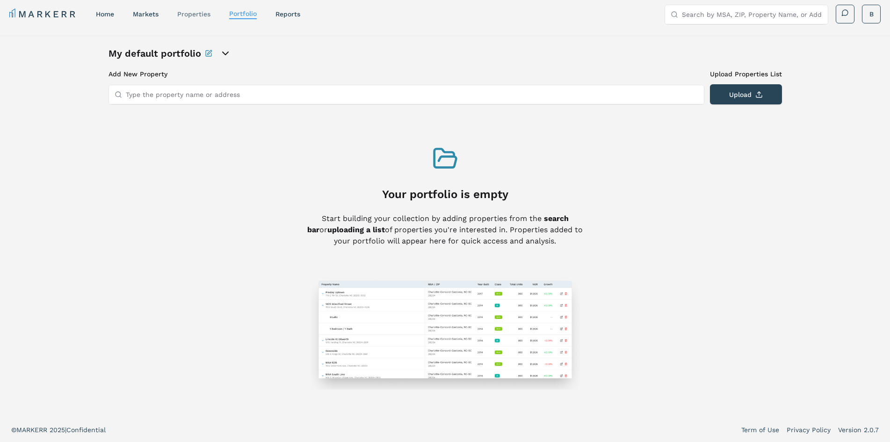
click at [198, 11] on link "properties" at bounding box center [193, 13] width 33 height 7
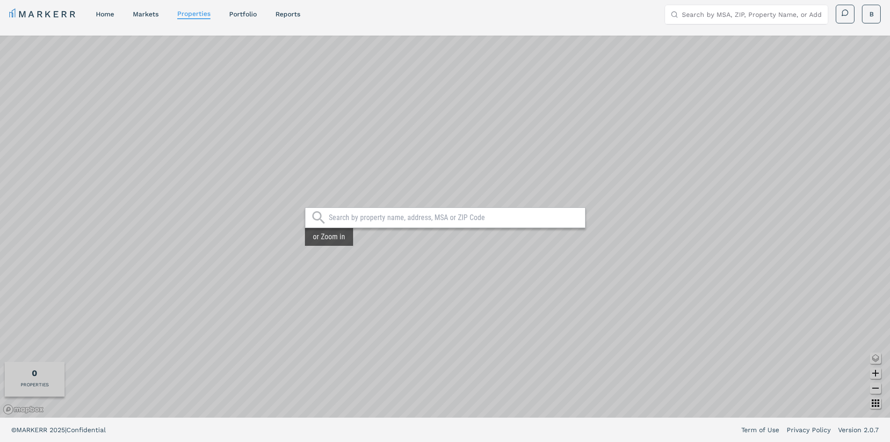
click at [363, 221] on input "text" at bounding box center [455, 217] width 252 height 9
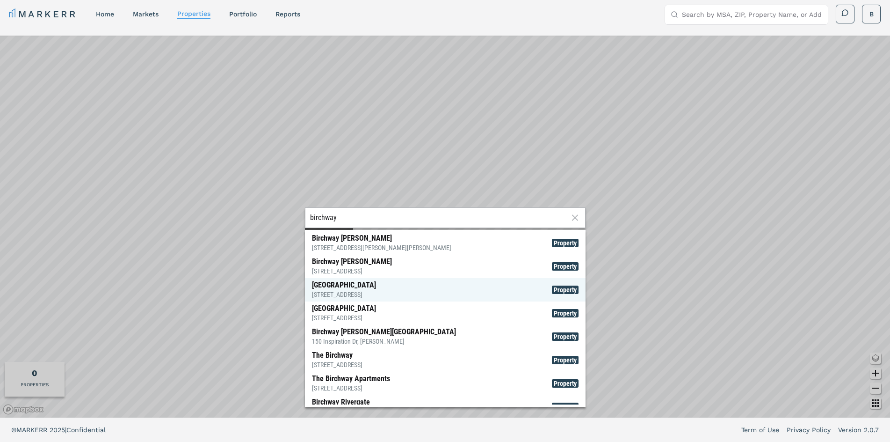
type input "birchway"
click at [412, 289] on span "[GEOGRAPHIC_DATA] [STREET_ADDRESS] Property" at bounding box center [445, 289] width 281 height 23
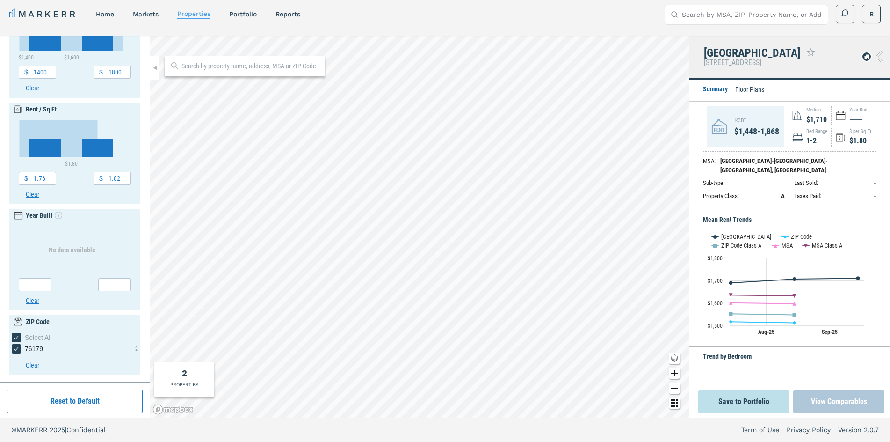
click at [834, 403] on button "View Comparables" at bounding box center [838, 401] width 91 height 22
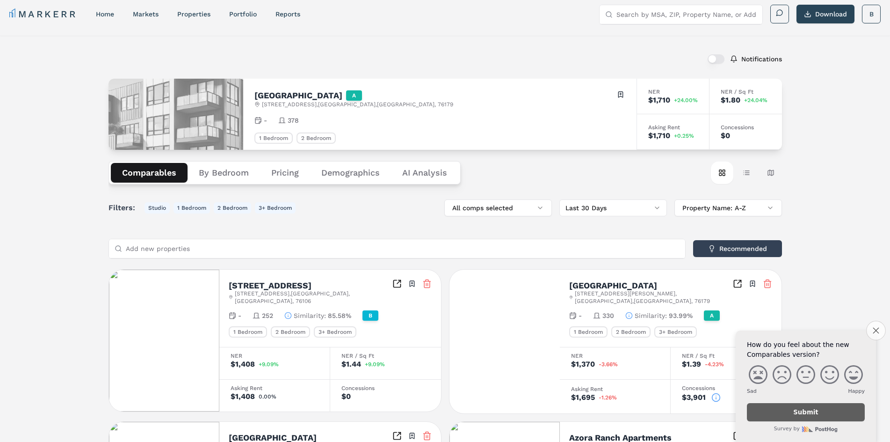
click at [874, 331] on icon "Close survey" at bounding box center [876, 330] width 6 height 6
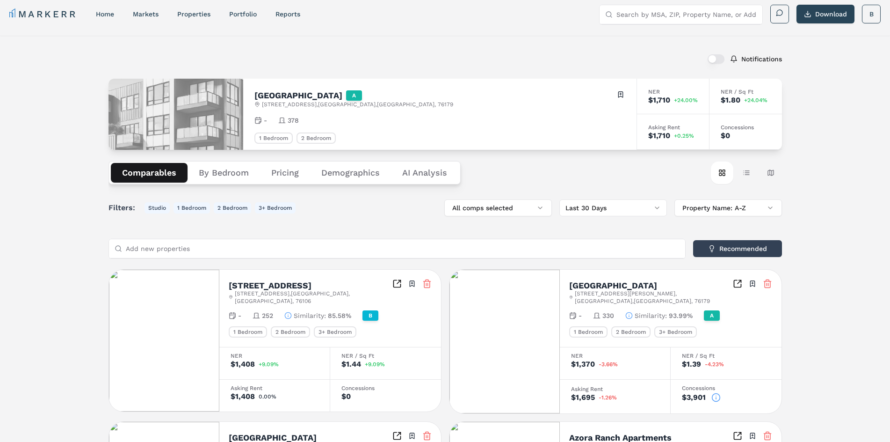
click at [411, 179] on Analysis "AI Analysis" at bounding box center [424, 173] width 67 height 20
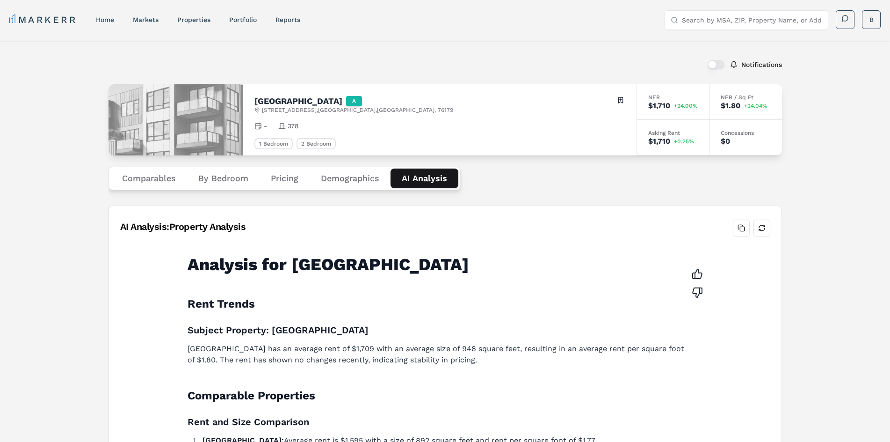
click at [365, 177] on button "Demographics" at bounding box center [350, 178] width 81 height 20
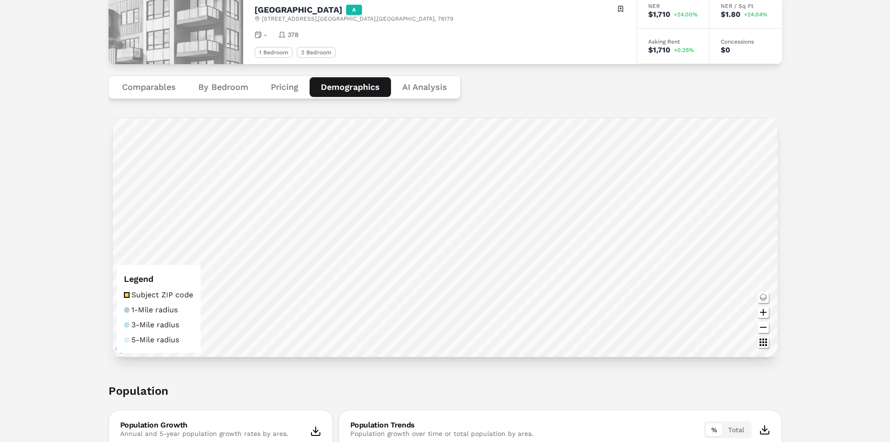
scroll to position [94, 0]
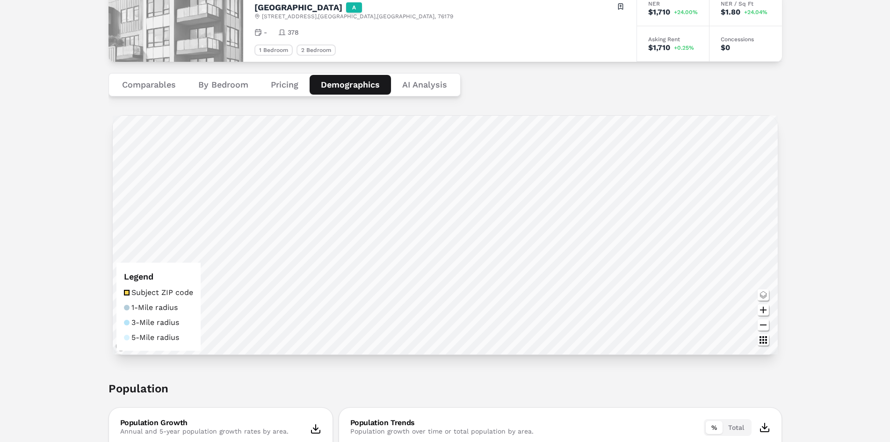
click at [293, 88] on button "Pricing" at bounding box center [285, 85] width 50 height 20
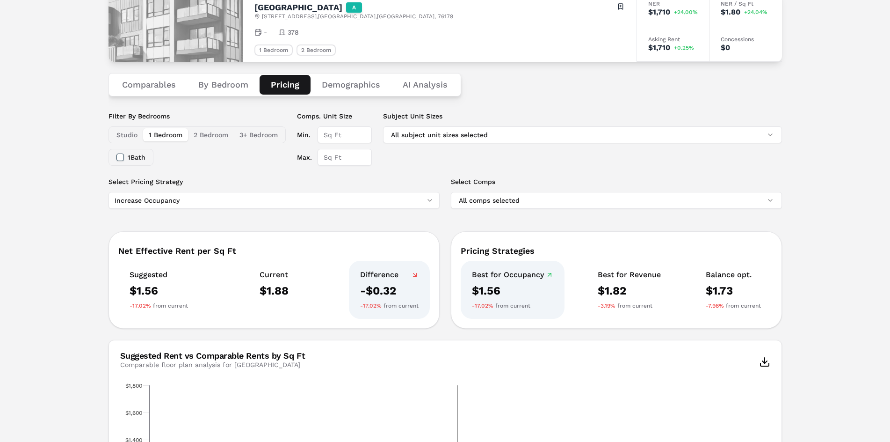
click at [236, 80] on button "By Bedroom" at bounding box center [223, 85] width 72 height 20
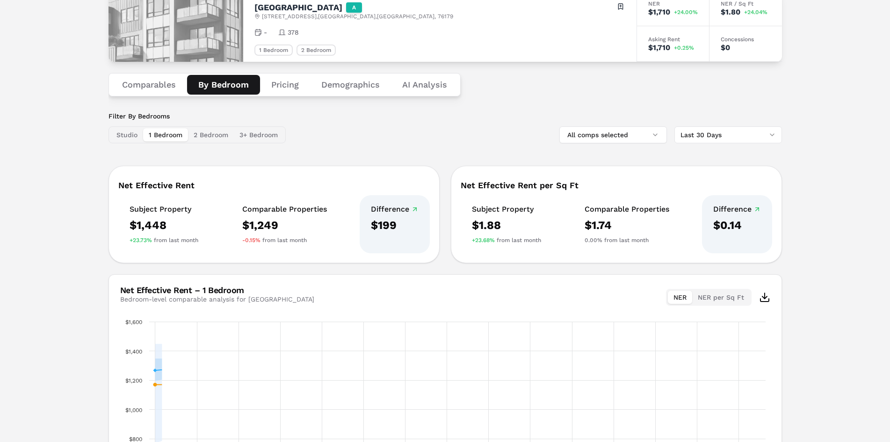
click at [166, 82] on button "Comparables" at bounding box center [149, 85] width 76 height 20
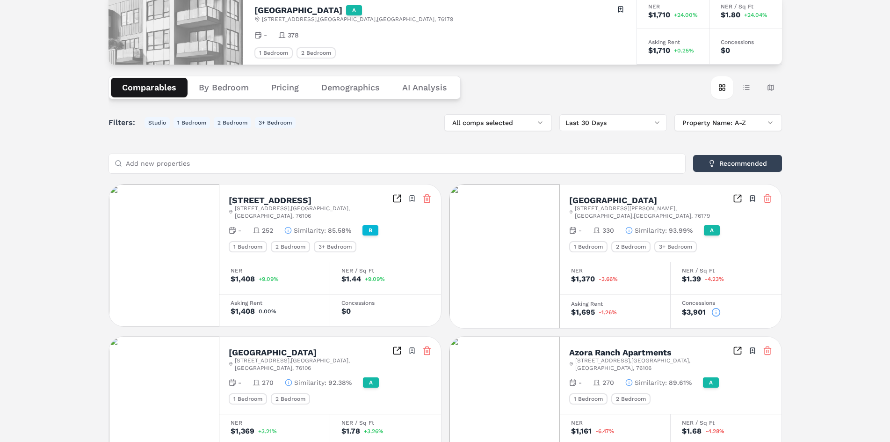
scroll to position [0, 0]
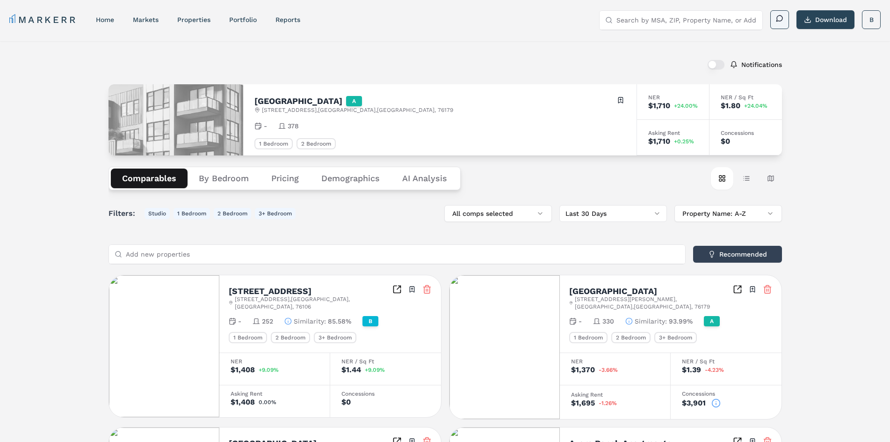
click at [785, 21] on button at bounding box center [779, 19] width 19 height 19
click at [778, 14] on span at bounding box center [779, 17] width 7 height 7
click at [112, 17] on link "home" at bounding box center [105, 19] width 18 height 7
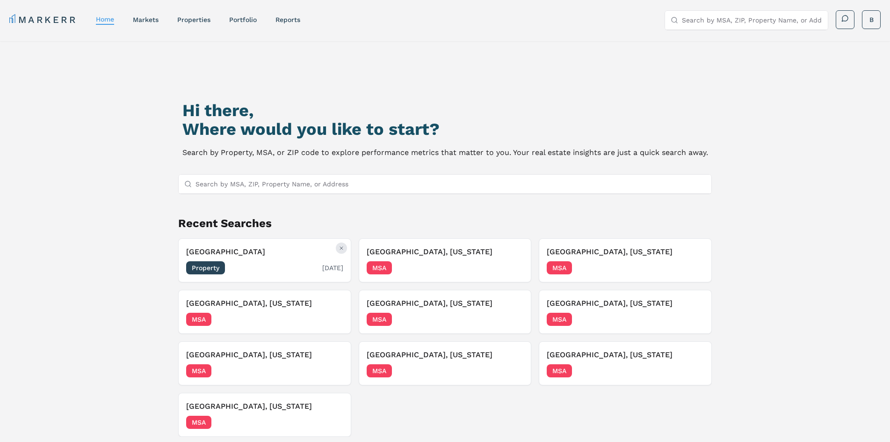
click at [341, 246] on icon "Remove Birchway Quarry Falls" at bounding box center [342, 248] width 6 height 6
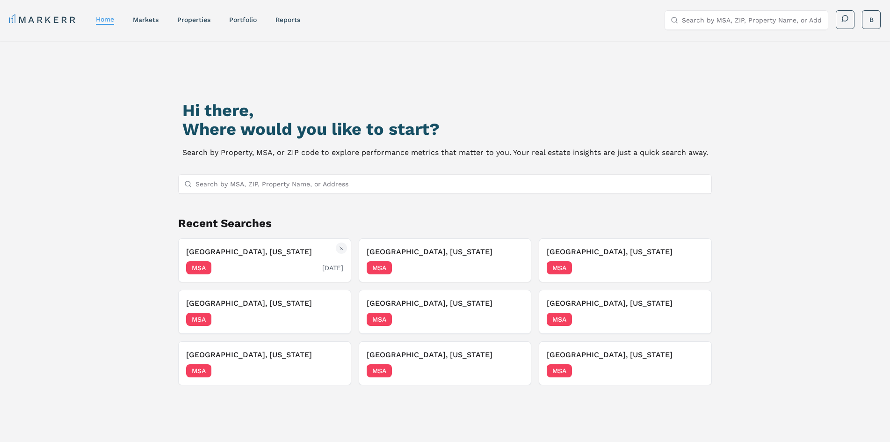
click at [250, 248] on h3 "[GEOGRAPHIC_DATA], [US_STATE]" at bounding box center [264, 251] width 157 height 11
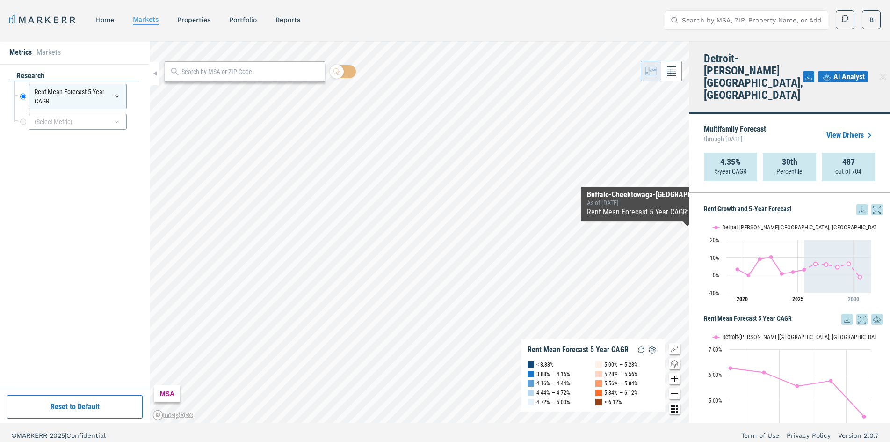
click at [848, 130] on link "View Drivers" at bounding box center [850, 135] width 49 height 11
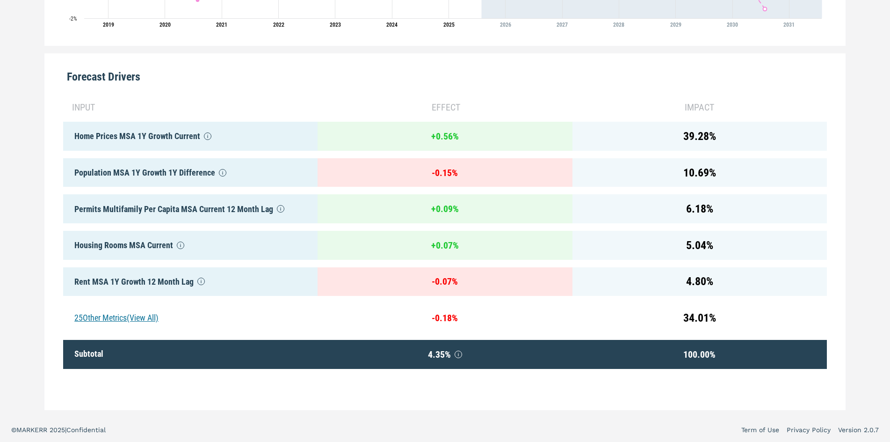
scroll to position [424, 0]
click at [98, 306] on div "25 Other Metrics (View All)" at bounding box center [190, 317] width 254 height 29
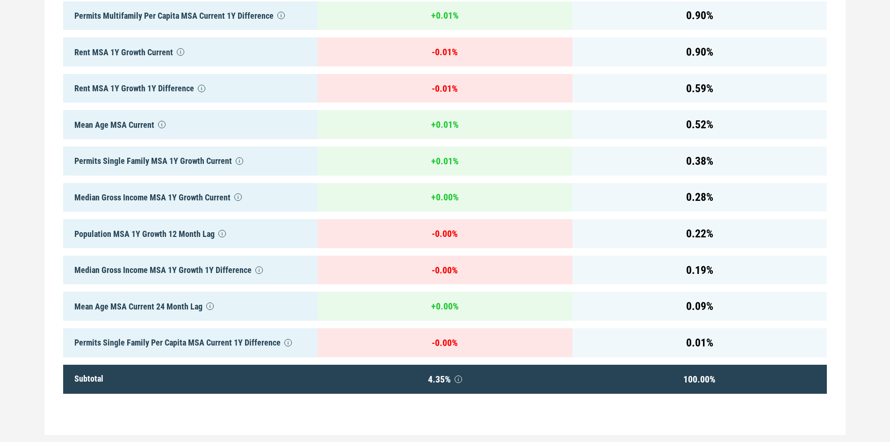
scroll to position [1331, 0]
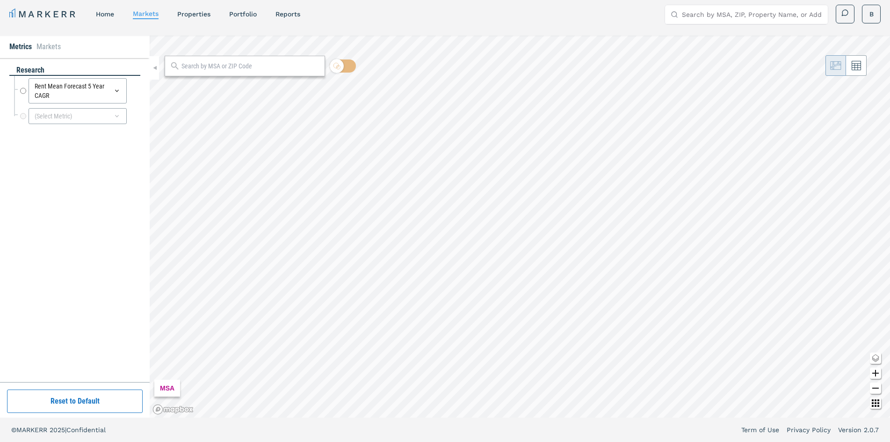
radio input "true"
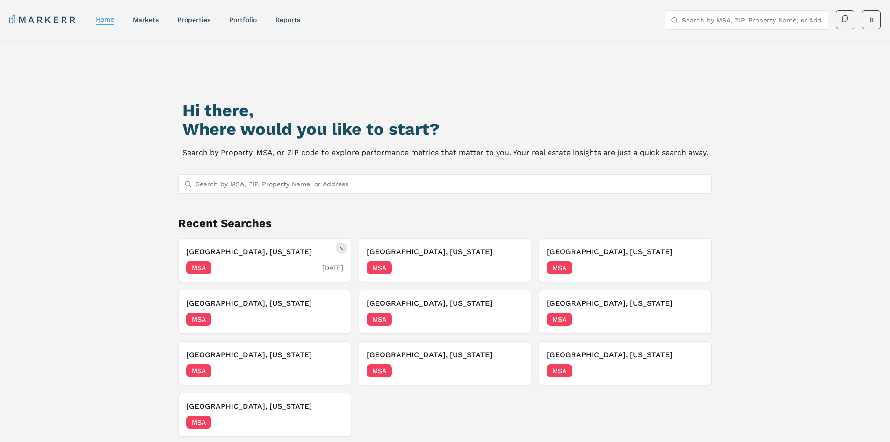
click at [341, 249] on icon "Remove Birmingham, Michigan" at bounding box center [342, 248] width 6 height 6
click at [341, 249] on icon "Remove Binghamton, New York" at bounding box center [342, 248] width 6 height 6
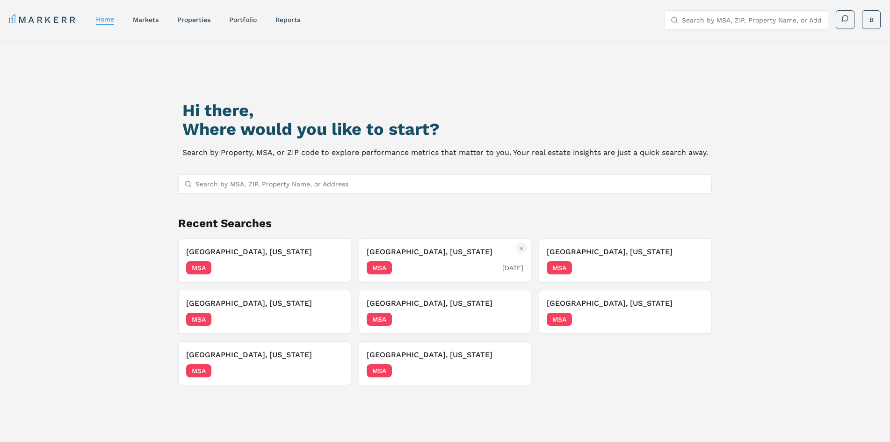
click at [392, 254] on h3 "[GEOGRAPHIC_DATA], [US_STATE]" at bounding box center [445, 251] width 157 height 11
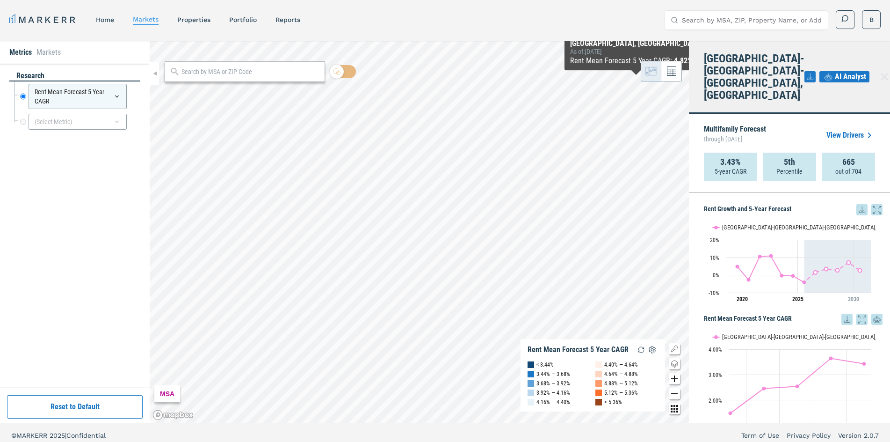
click at [855, 130] on link "View Drivers" at bounding box center [850, 135] width 49 height 11
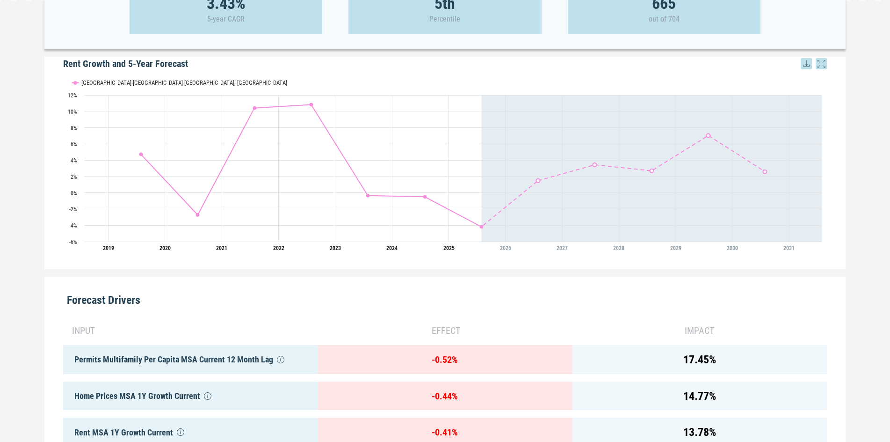
scroll to position [424, 0]
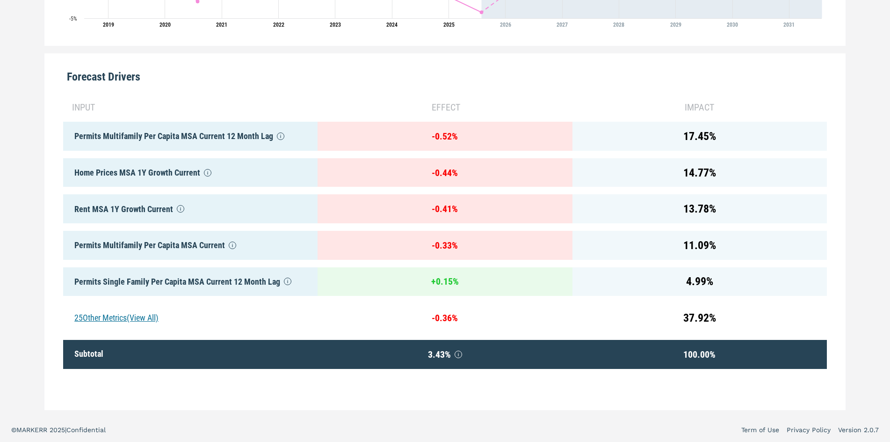
click at [138, 310] on div "25 Other Metrics (View All)" at bounding box center [190, 317] width 254 height 29
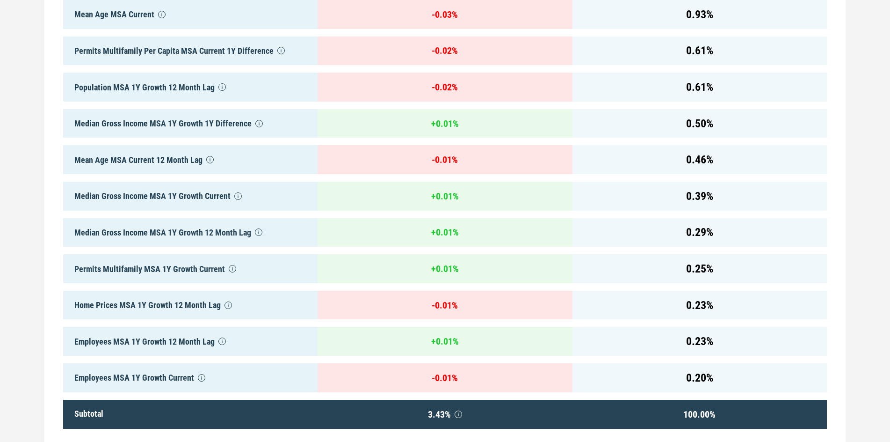
scroll to position [1331, 0]
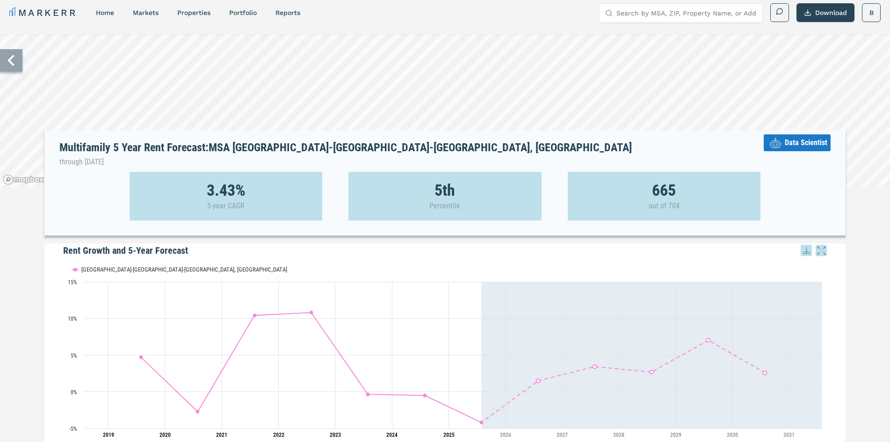
scroll to position [0, 0]
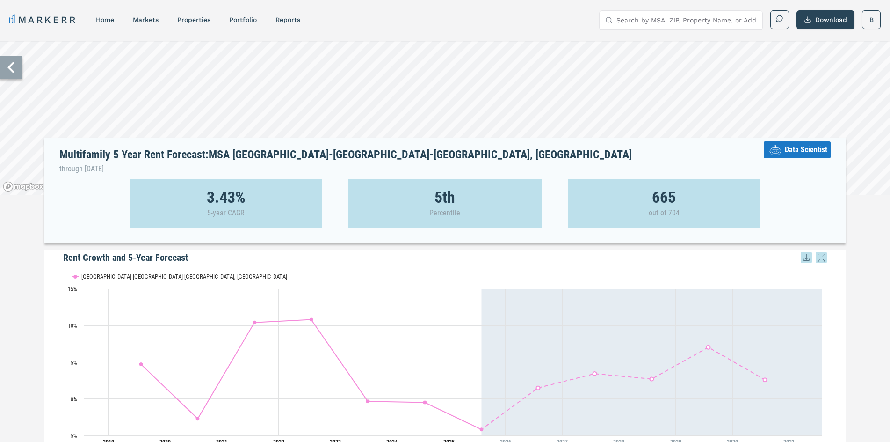
click at [795, 148] on span "Data Scientist" at bounding box center [806, 149] width 43 height 11
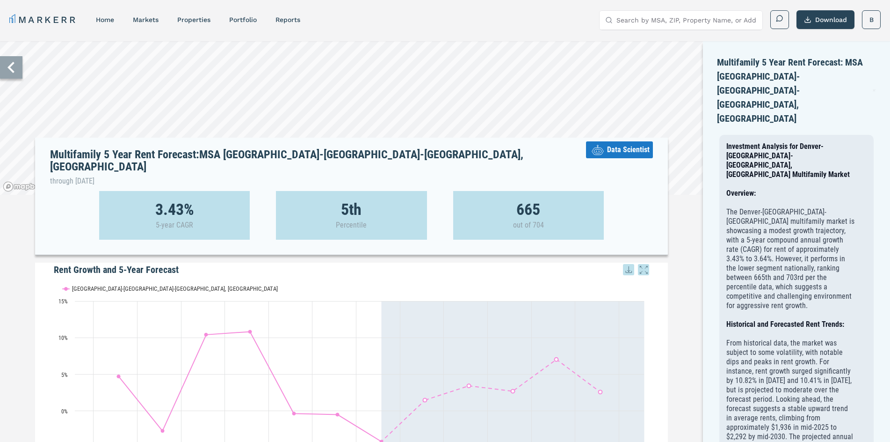
click at [874, 85] on icon at bounding box center [874, 90] width 4 height 11
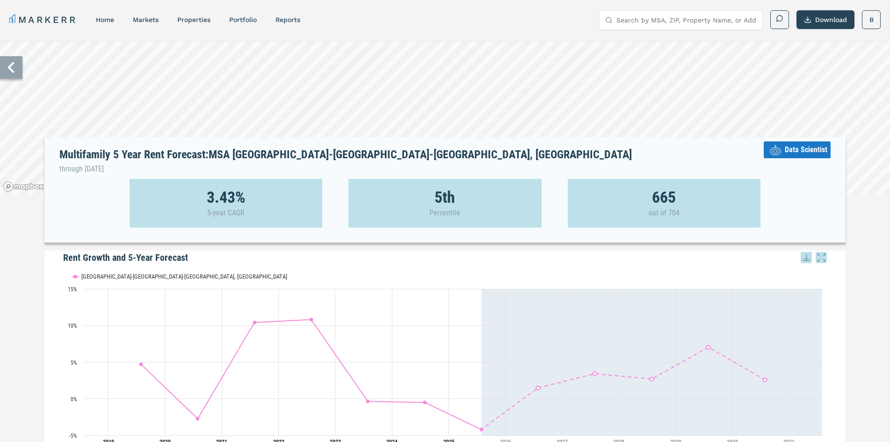
click at [705, 164] on div "Multifamily 5 Year Rent Forecast: MSA [GEOGRAPHIC_DATA]-[GEOGRAPHIC_DATA]-[GEOG…" at bounding box center [444, 156] width 801 height 37
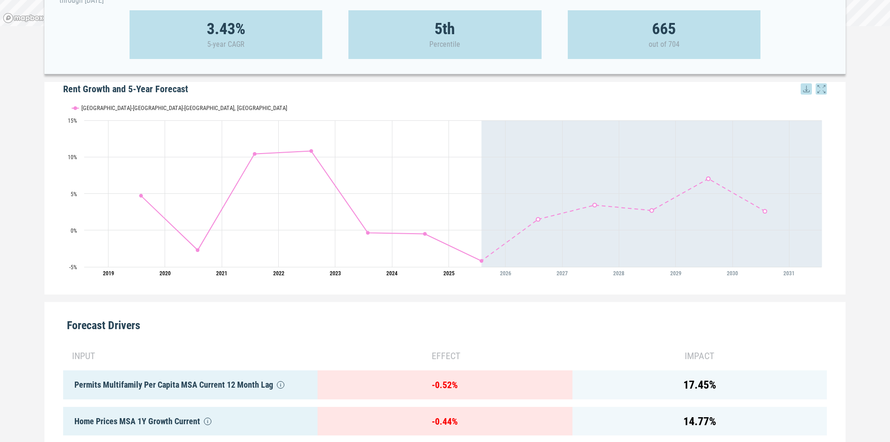
scroll to position [327, 0]
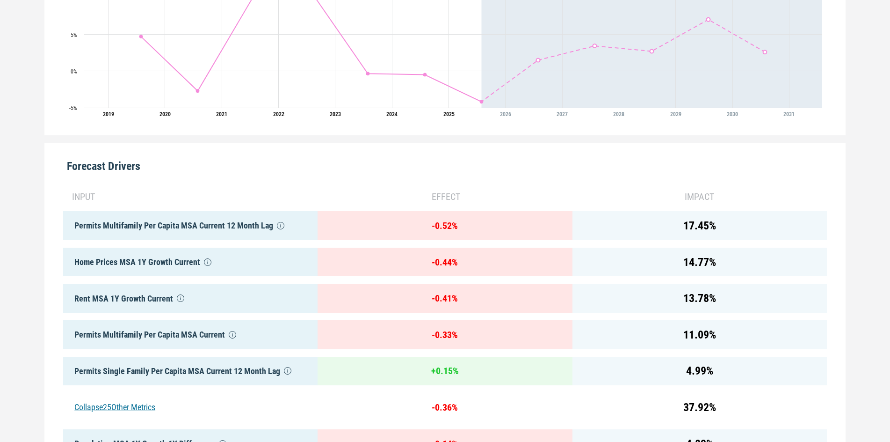
click at [684, 213] on div "17.45 %" at bounding box center [699, 225] width 254 height 29
click at [688, 228] on div "17.45 %" at bounding box center [699, 225] width 254 height 29
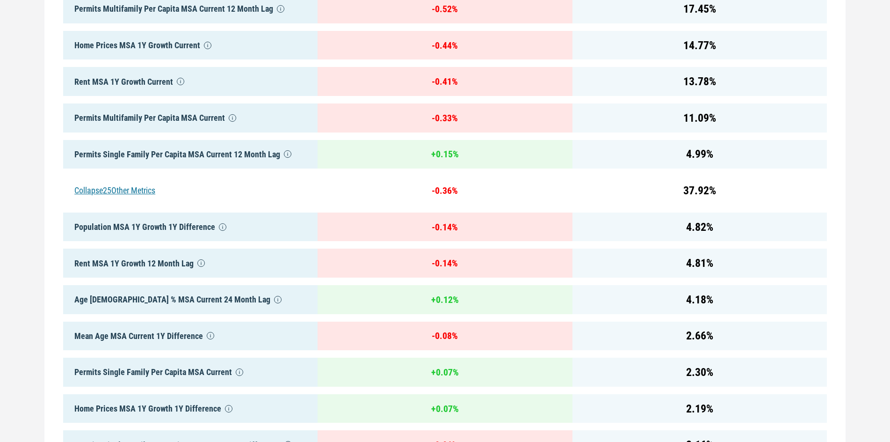
scroll to position [561, 0]
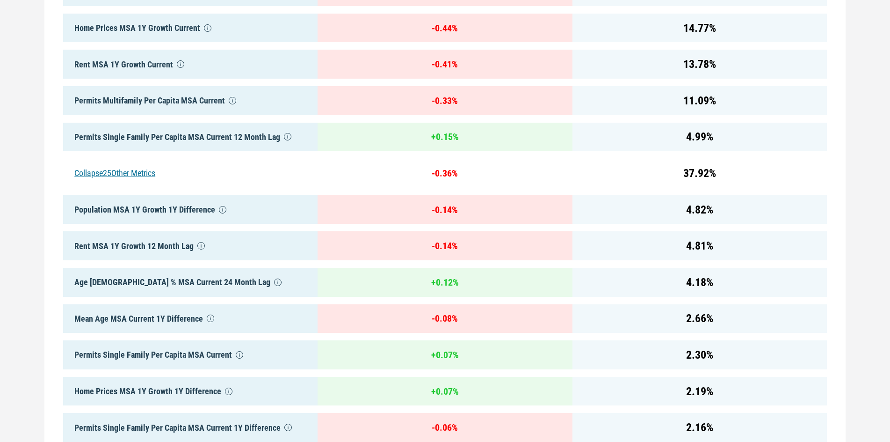
click at [143, 167] on div "Collapse 25 Other Metrics" at bounding box center [190, 173] width 254 height 29
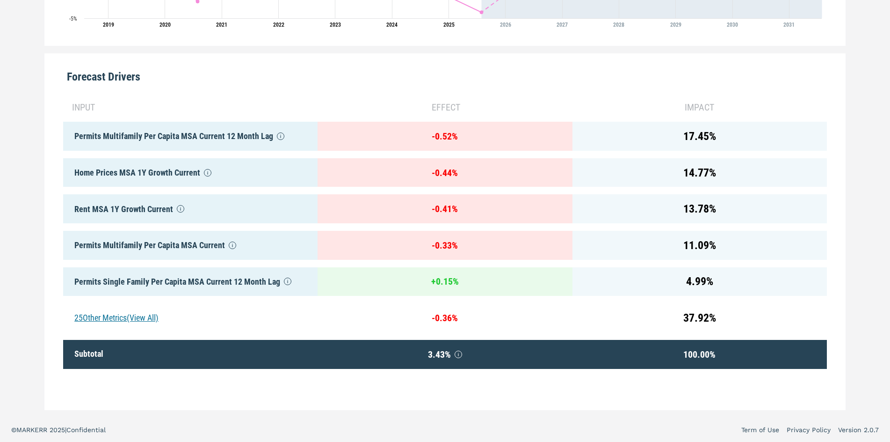
click at [87, 306] on div "25 Other Metrics (View All)" at bounding box center [190, 317] width 254 height 29
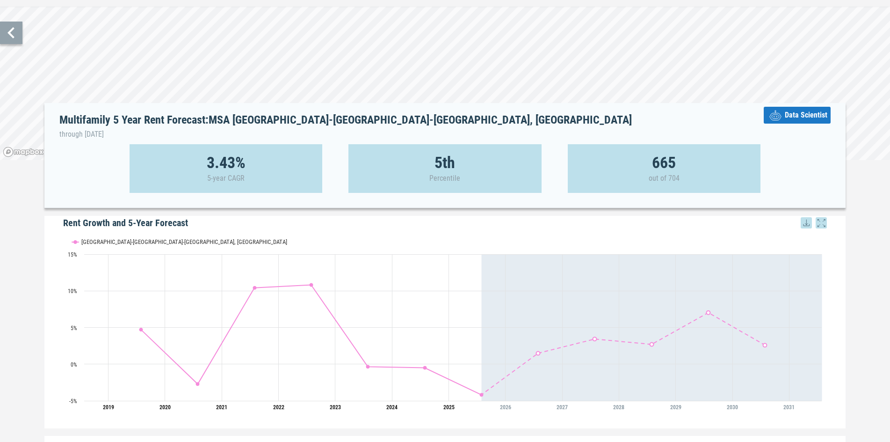
scroll to position [0, 0]
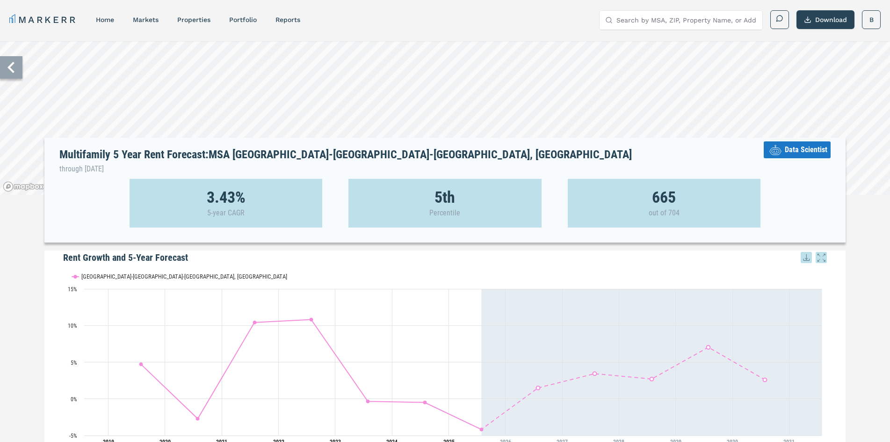
click at [22, 74] on icon at bounding box center [11, 67] width 22 height 22
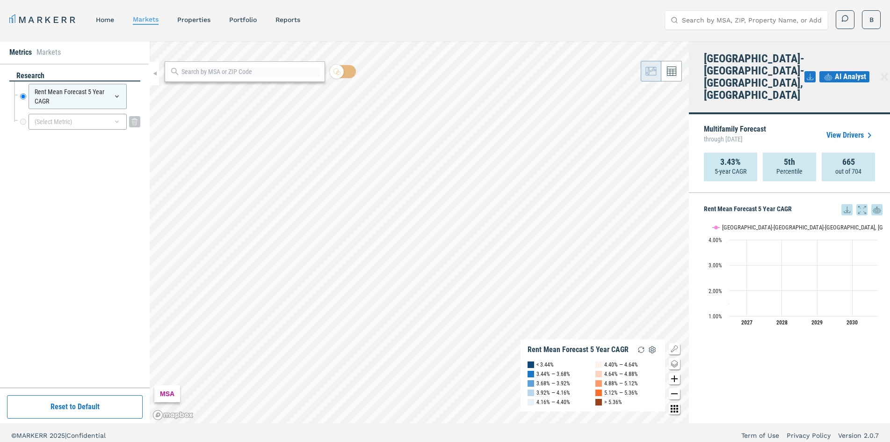
click at [102, 117] on div "(Select Metric)" at bounding box center [78, 122] width 98 height 16
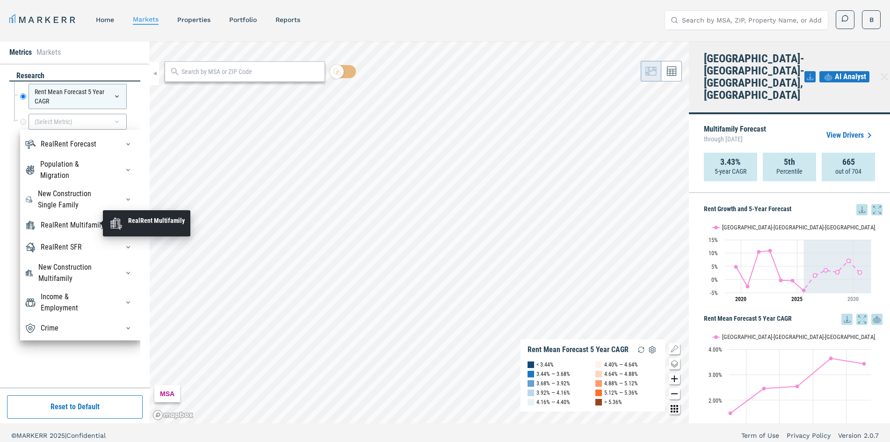
scroll to position [32, 0]
click at [101, 267] on div "New Construction Multifamily" at bounding box center [80, 272] width 111 height 22
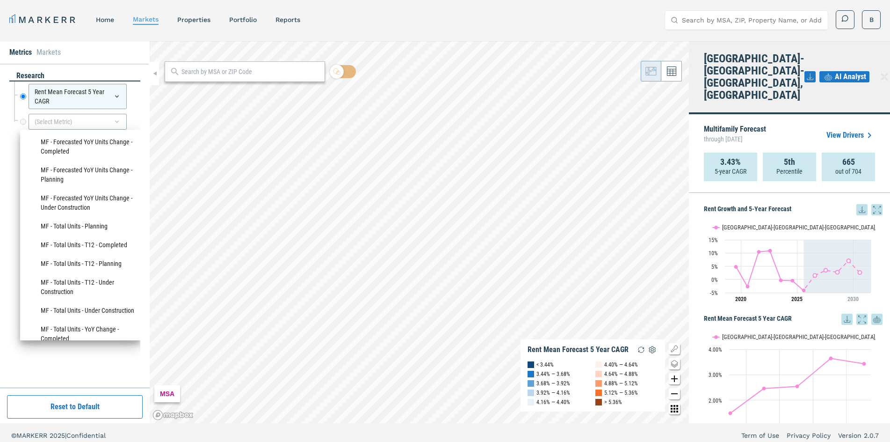
scroll to position [430, 0]
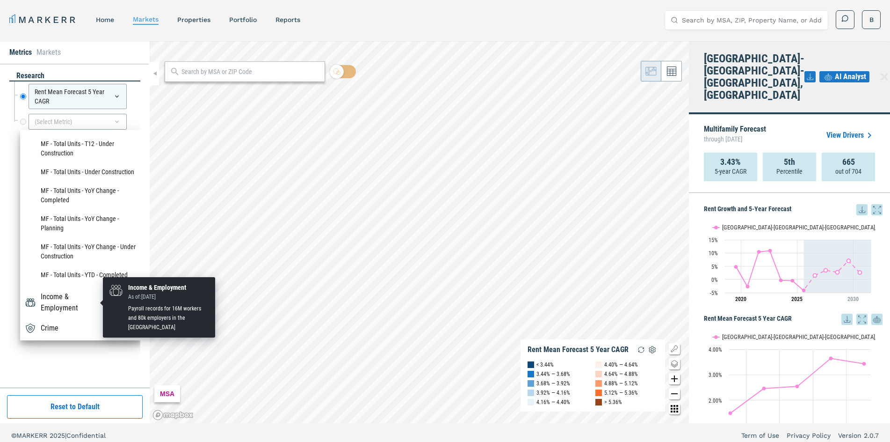
click at [93, 297] on div "Income & Employment" at bounding box center [74, 302] width 67 height 22
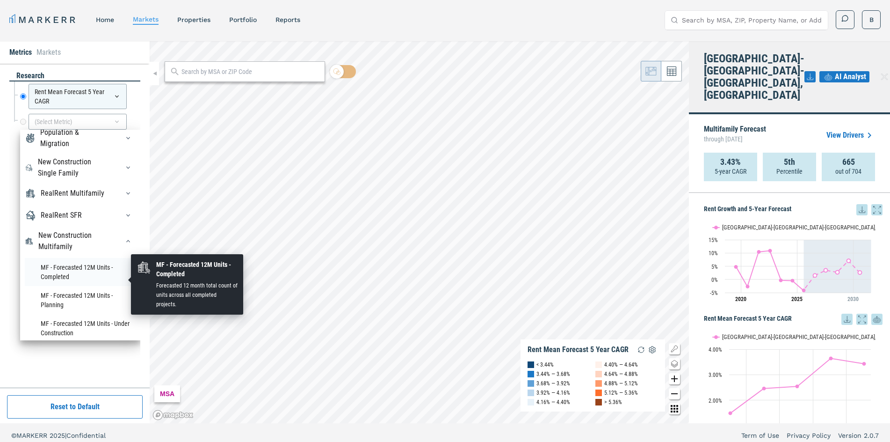
scroll to position [0, 0]
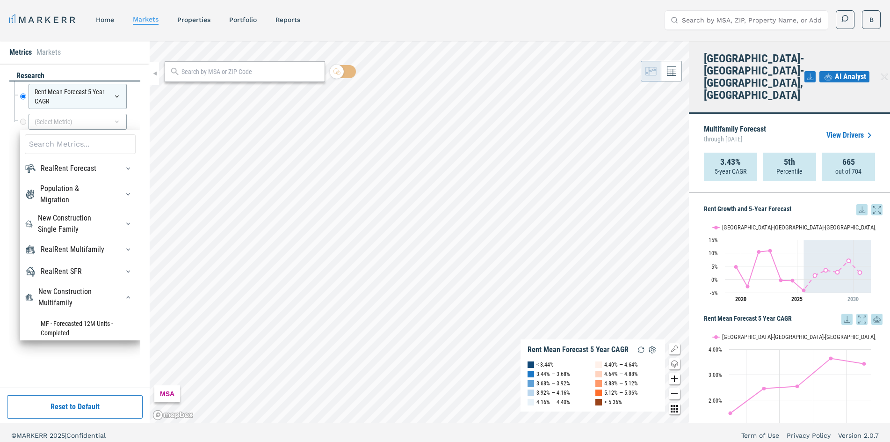
click at [103, 167] on div "RealRent Forecast" at bounding box center [80, 168] width 111 height 15
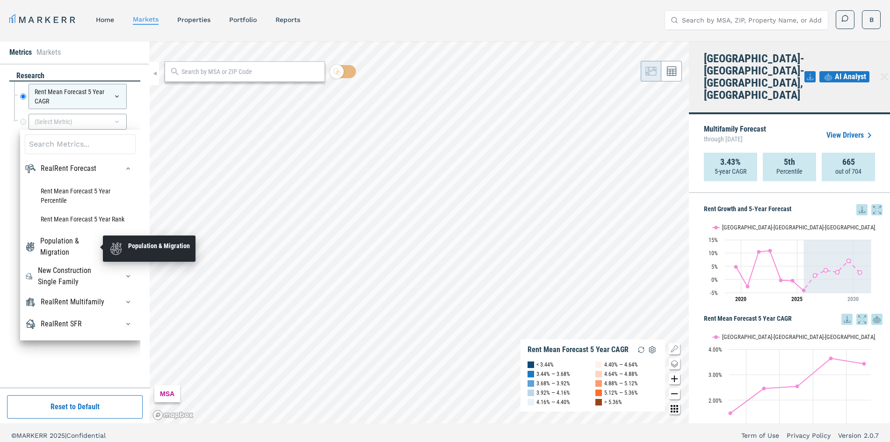
click at [85, 239] on div "Population & Migration" at bounding box center [73, 246] width 67 height 22
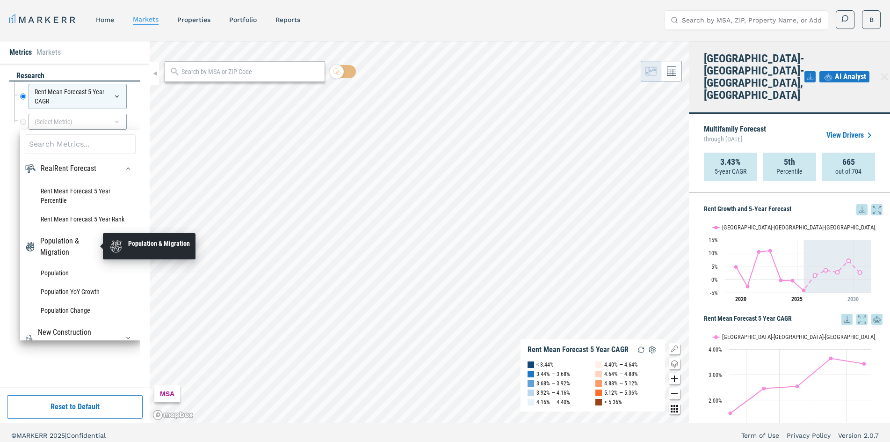
scroll to position [47, 0]
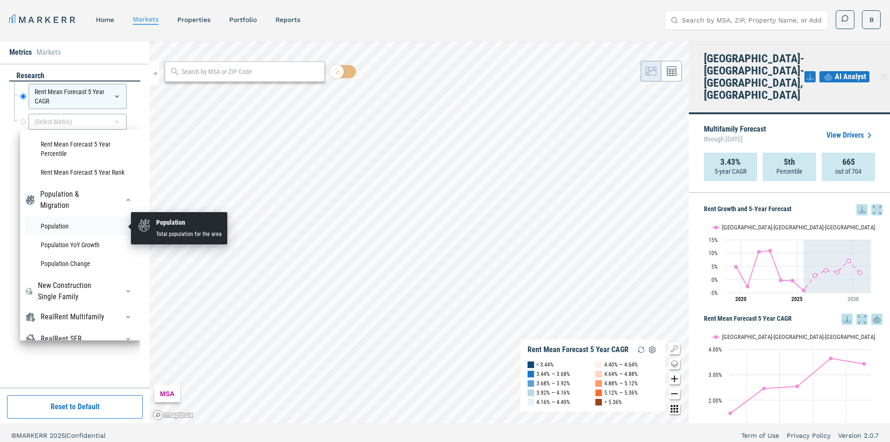
click at [91, 225] on li "Population" at bounding box center [80, 226] width 111 height 19
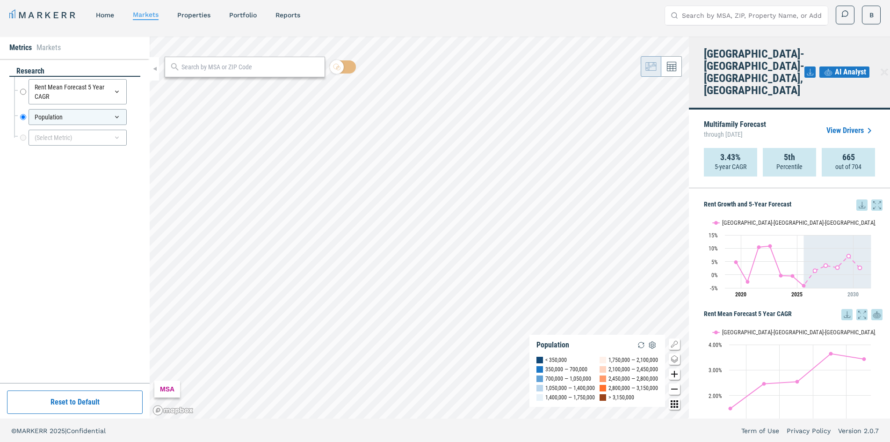
scroll to position [6, 0]
click at [121, 117] on div "Population" at bounding box center [78, 116] width 98 height 16
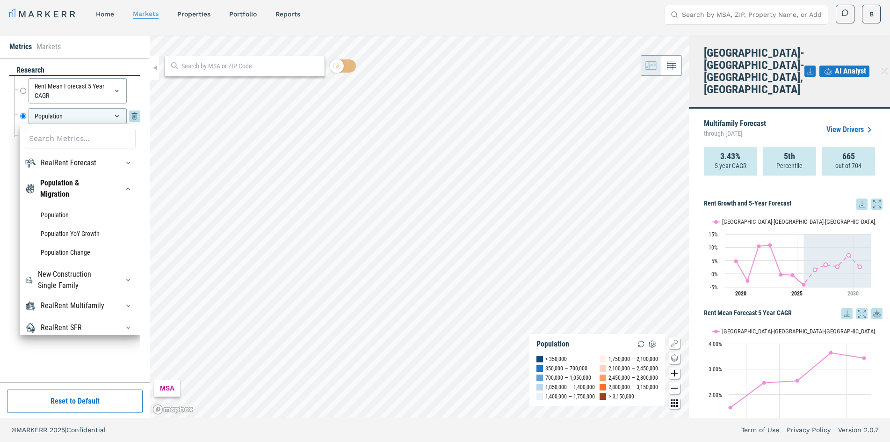
click at [104, 116] on div "Population" at bounding box center [78, 116] width 98 height 16
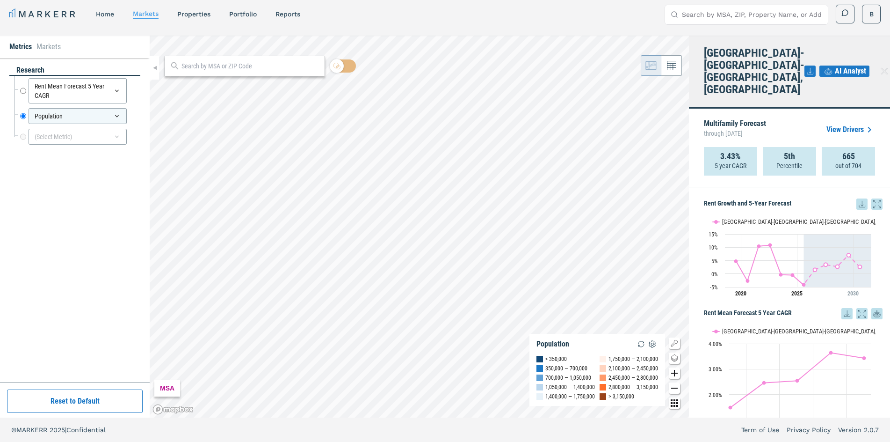
click at [675, 346] on icon "Show/Hide Legend Map Button" at bounding box center [674, 342] width 11 height 11
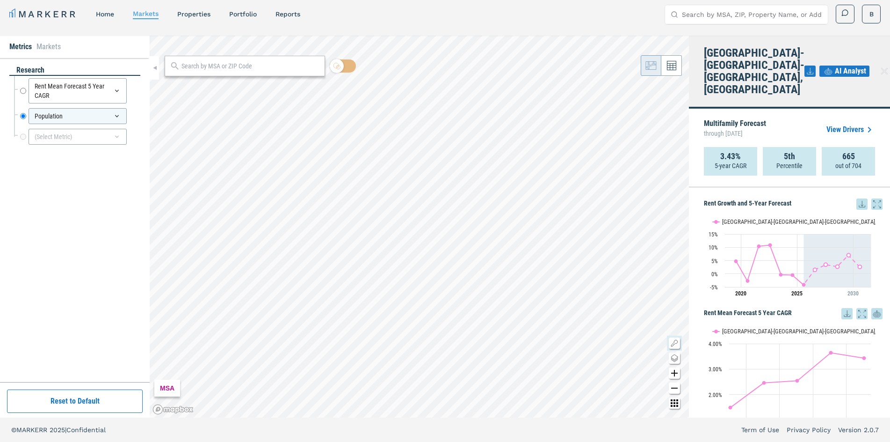
click at [675, 346] on icon "Show/Hide Legend Map Button" at bounding box center [674, 342] width 11 height 11
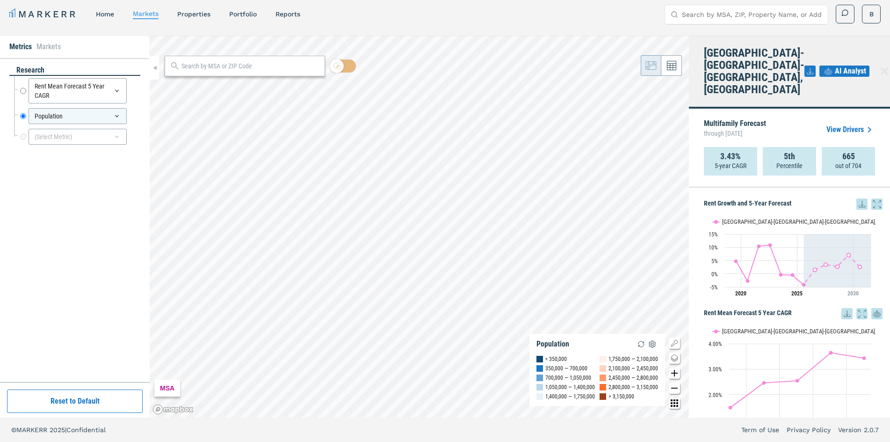
click at [675, 346] on icon "Show/Hide Legend Map Button" at bounding box center [674, 342] width 11 height 11
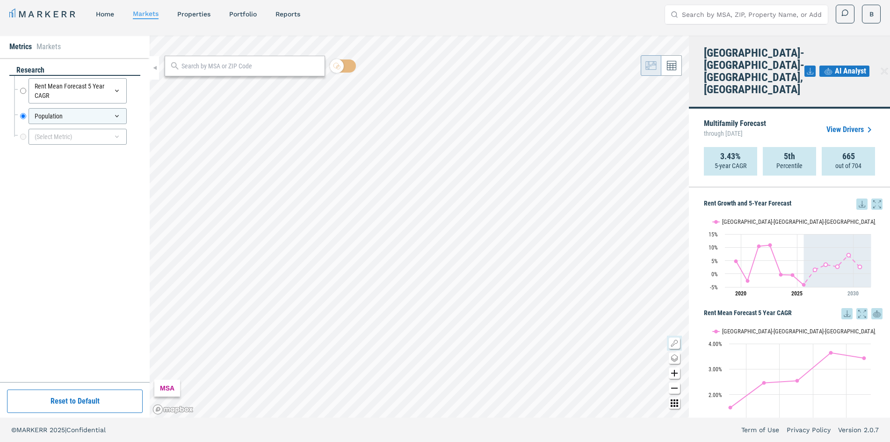
click at [675, 346] on icon "Show/Hide Legend Map Button" at bounding box center [674, 342] width 11 height 11
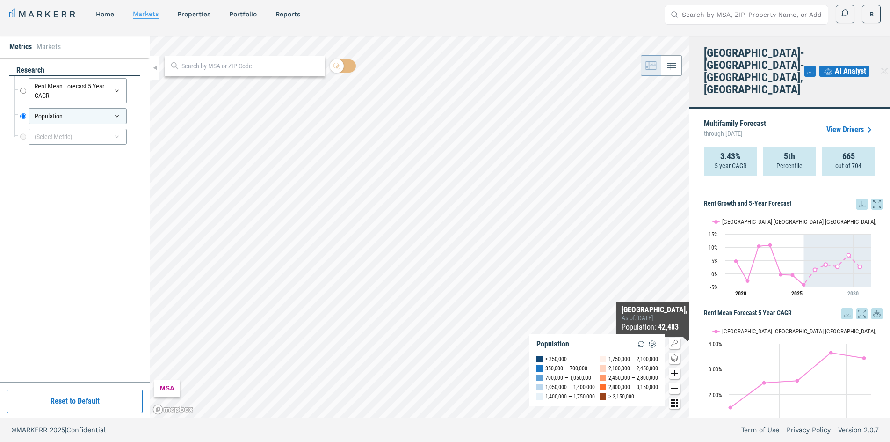
click at [860, 124] on link "View Drivers" at bounding box center [850, 129] width 49 height 11
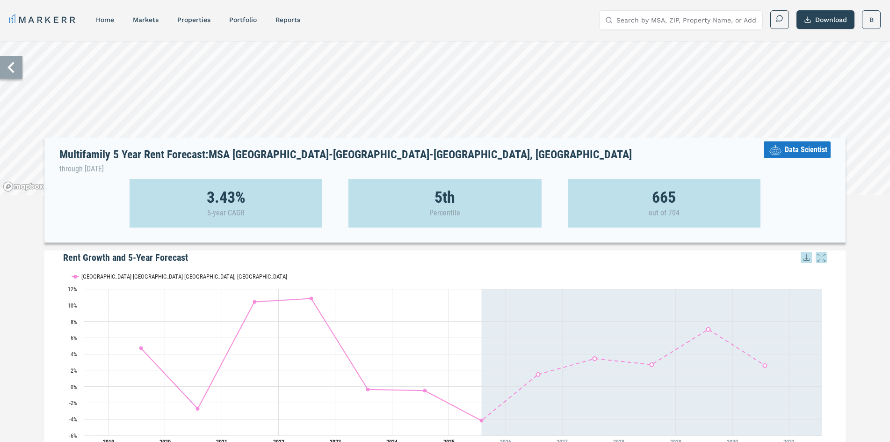
click at [8, 59] on icon at bounding box center [11, 67] width 22 height 22
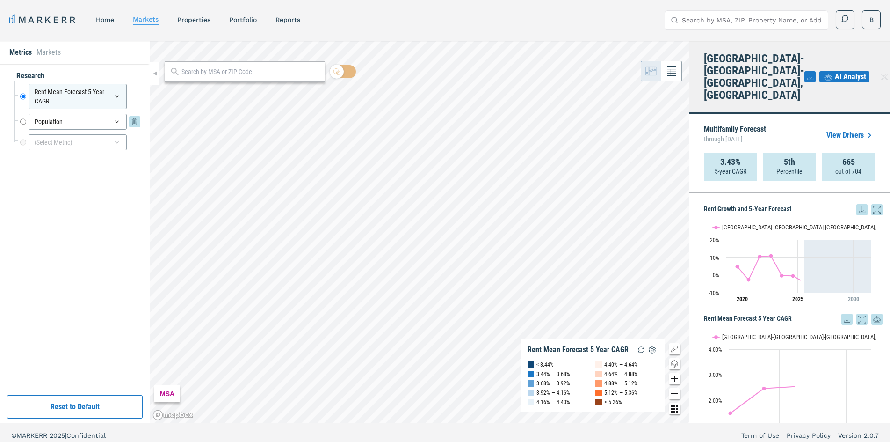
click at [21, 125] on input "Population" at bounding box center [23, 122] width 6 height 16
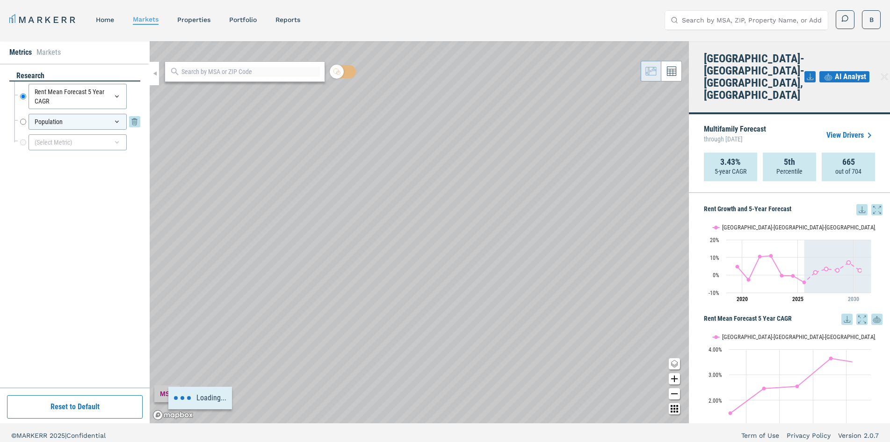
radio input "false"
radio input "true"
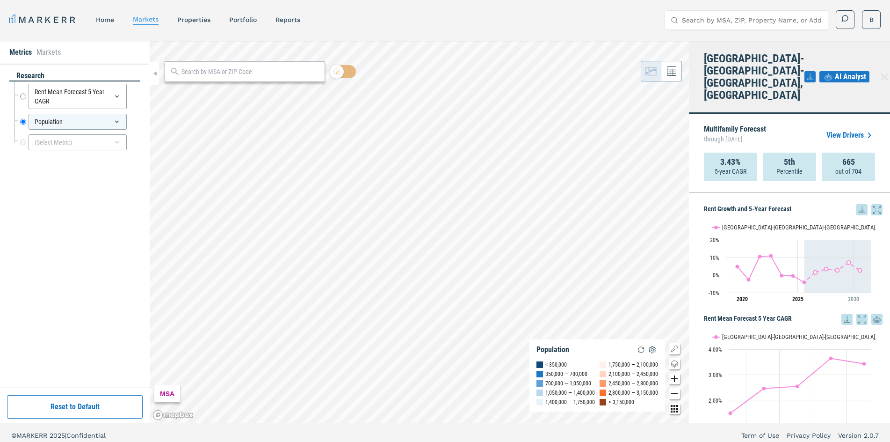
click at [595, 352] on div "Population" at bounding box center [597, 349] width 122 height 11
click at [648, 353] on img "button" at bounding box center [652, 349] width 11 height 11
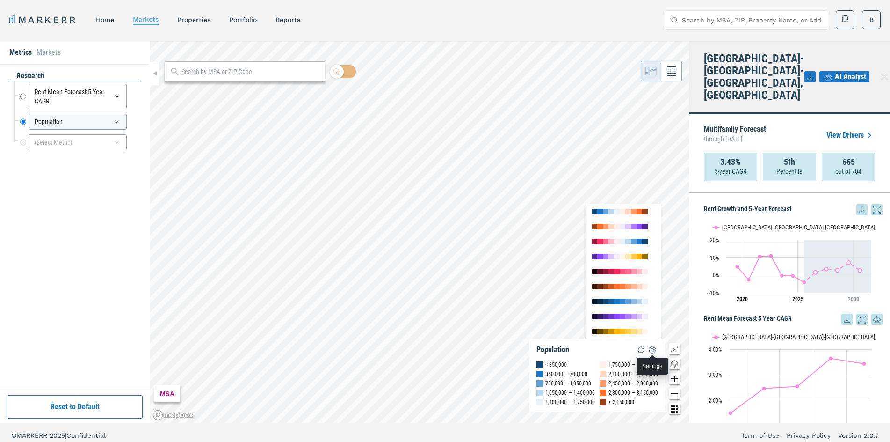
click at [648, 353] on img "button" at bounding box center [652, 349] width 11 height 11
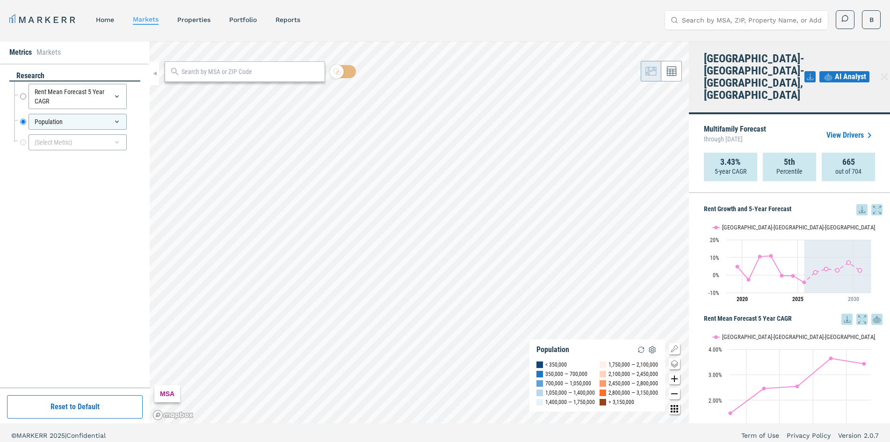
click at [673, 406] on icon "Other options map button" at bounding box center [674, 408] width 11 height 11
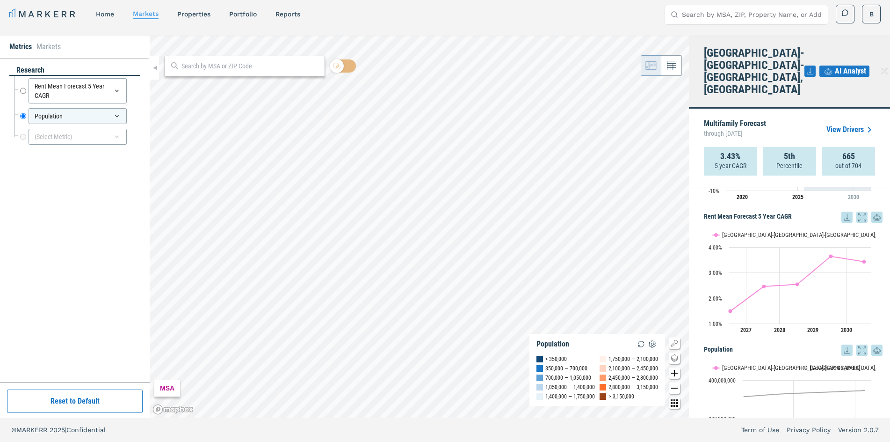
scroll to position [138, 0]
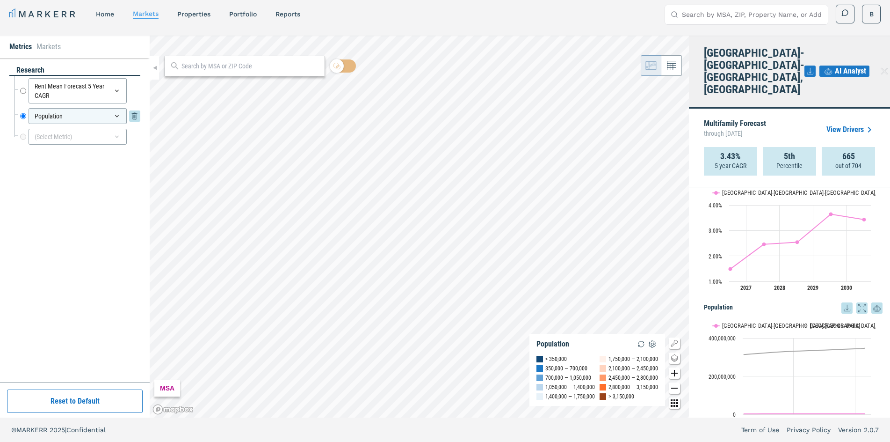
click at [130, 115] on icon at bounding box center [134, 115] width 11 height 11
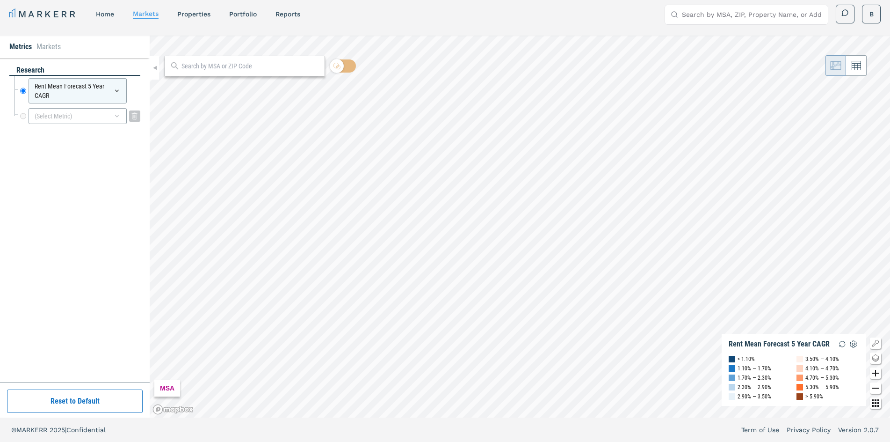
click at [113, 114] on icon at bounding box center [116, 115] width 7 height 7
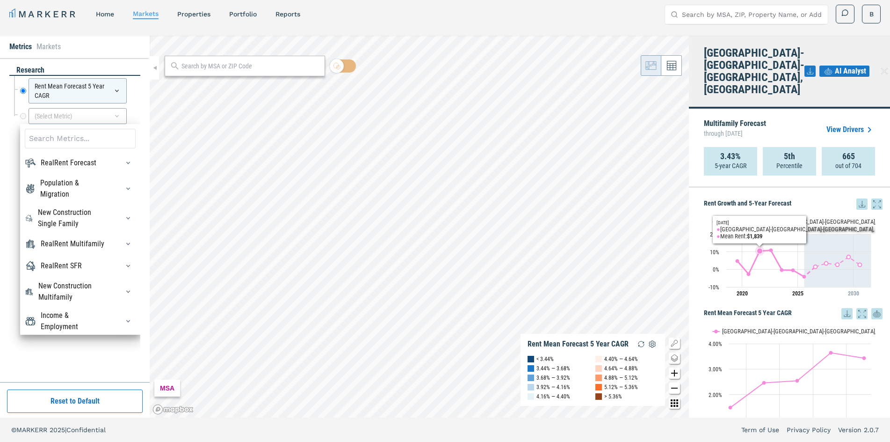
scroll to position [6, 0]
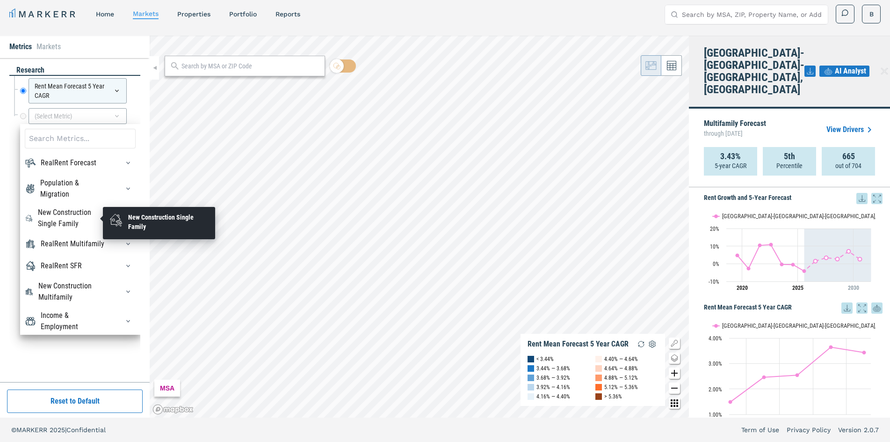
click at [101, 215] on div "New Construction Single Family" at bounding box center [80, 218] width 111 height 22
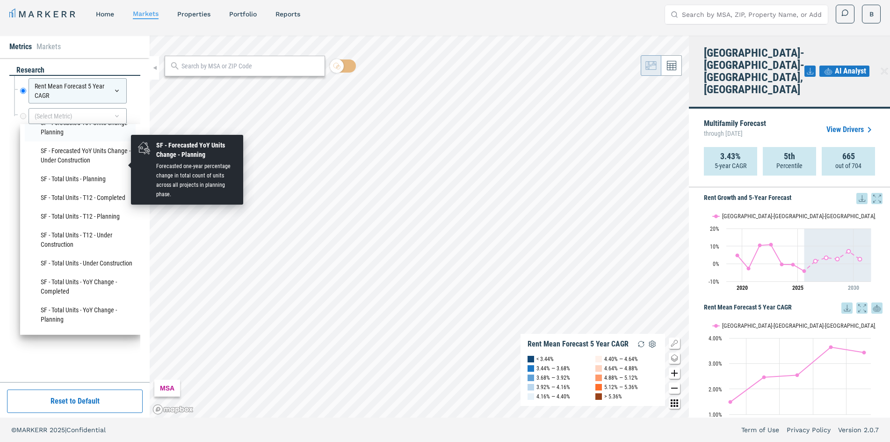
scroll to position [234, 0]
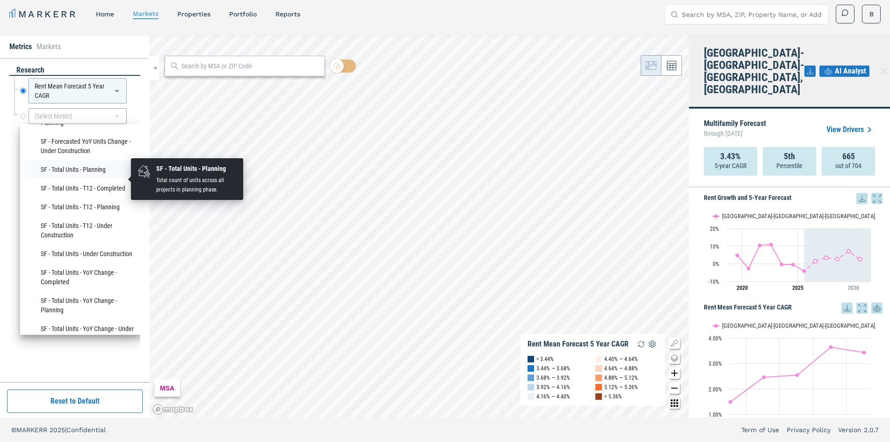
click at [96, 179] on li "SF - Total Units - Planning" at bounding box center [80, 169] width 111 height 19
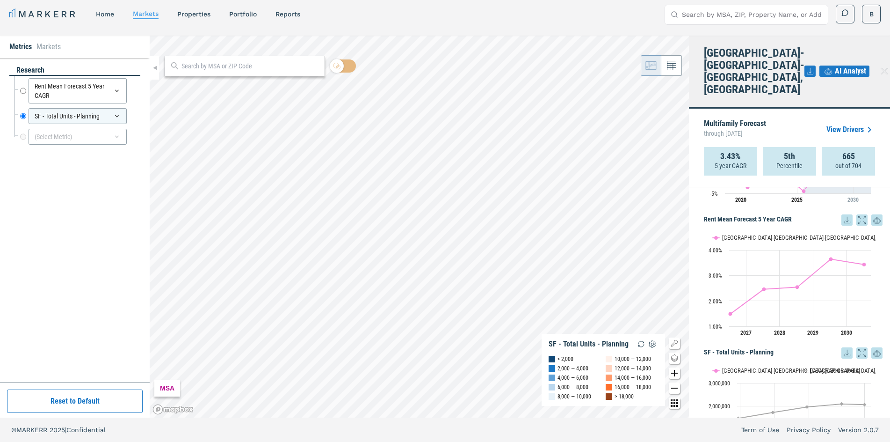
scroll to position [138, 0]
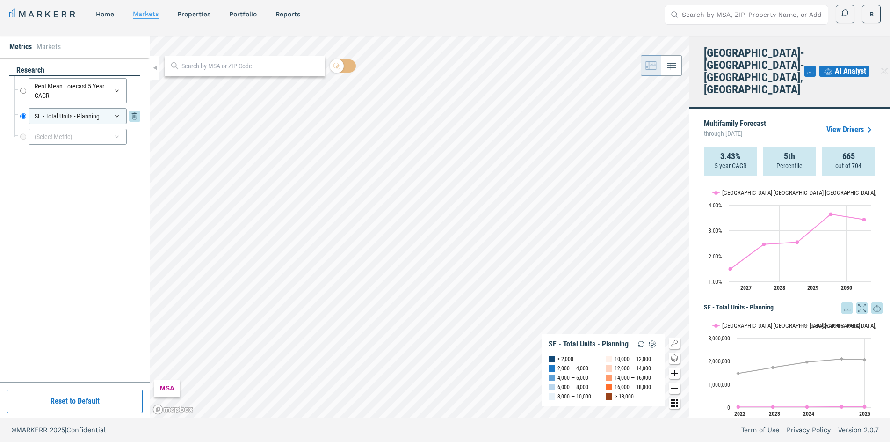
click at [131, 116] on icon at bounding box center [134, 115] width 11 height 11
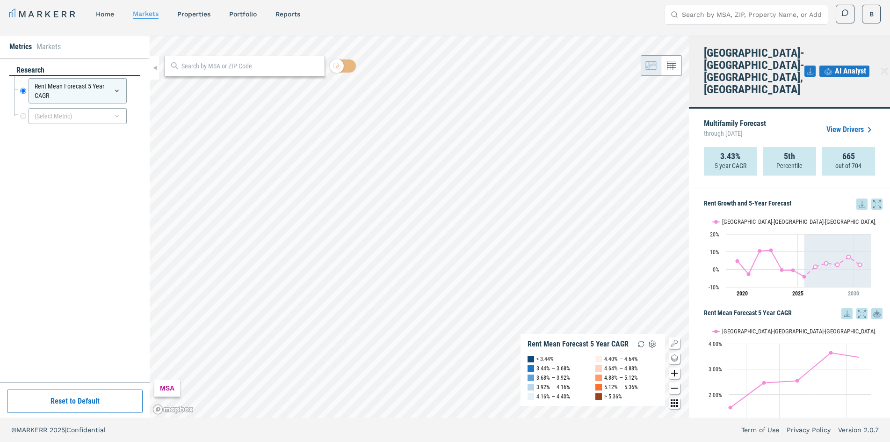
click at [864, 124] on icon at bounding box center [869, 129] width 11 height 11
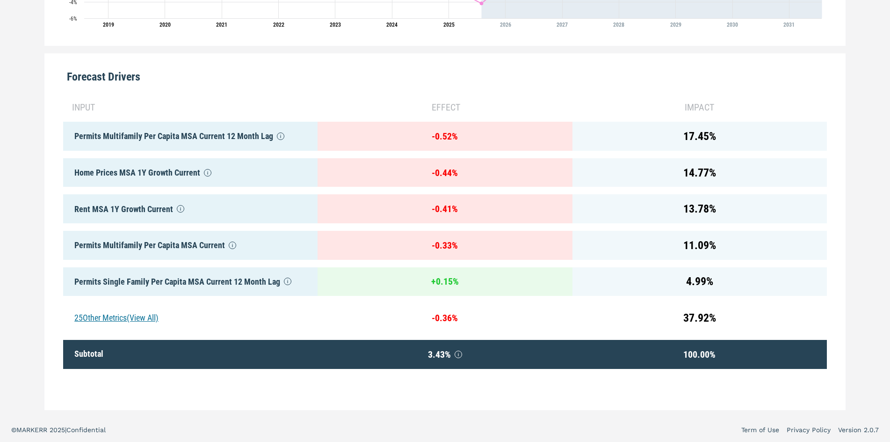
scroll to position [424, 0]
click at [162, 310] on div "25 Other Metrics (View All)" at bounding box center [190, 317] width 254 height 29
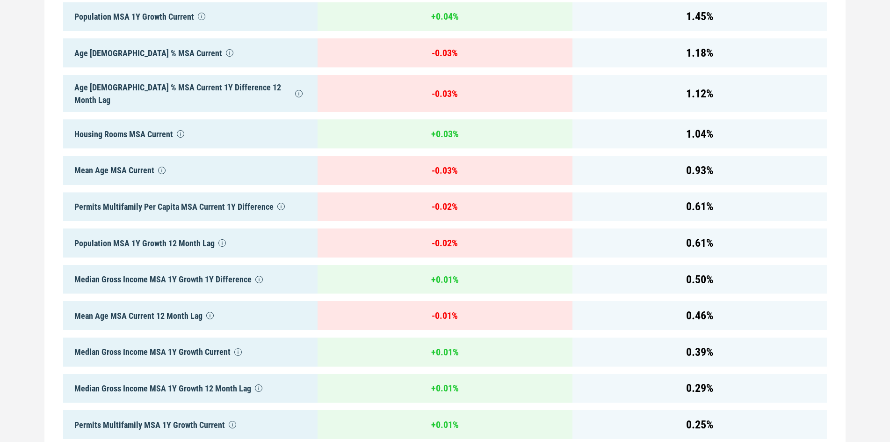
scroll to position [1312, 0]
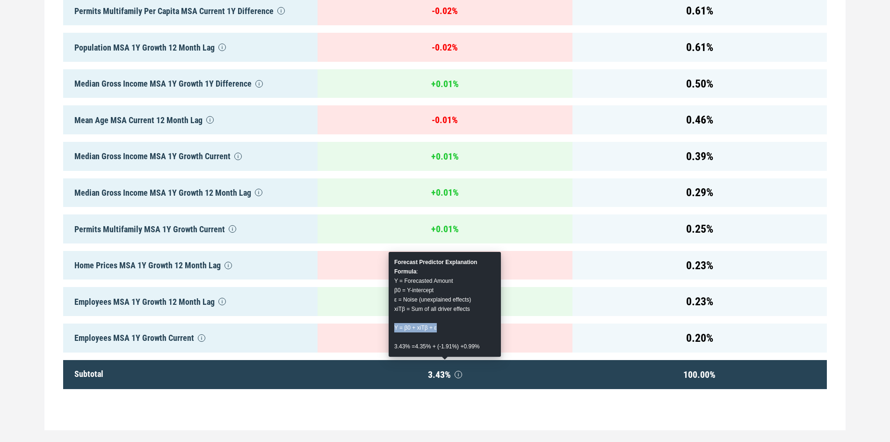
drag, startPoint x: 393, startPoint y: 327, endPoint x: 441, endPoint y: 328, distance: 47.7
click at [441, 328] on div "Forecast Predictor Explanation Formula : Y = Forecasted Amount β0 = Y-intercept…" at bounding box center [445, 304] width 112 height 105
copy div "Y = β0 + xiTβ + ε"
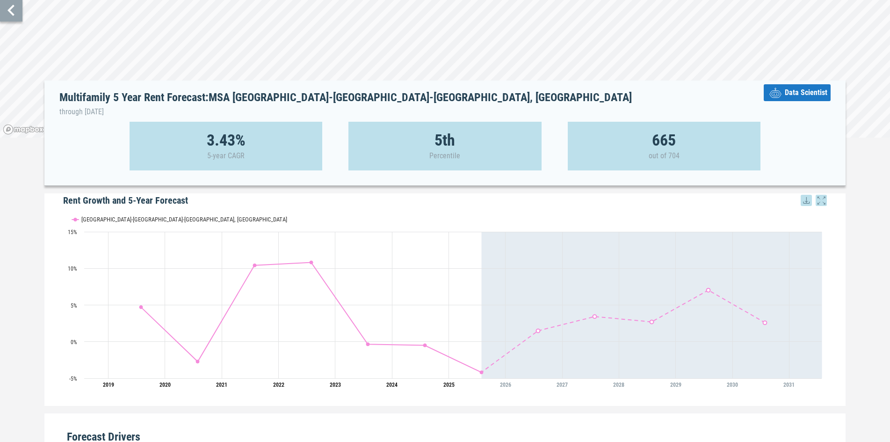
scroll to position [0, 0]
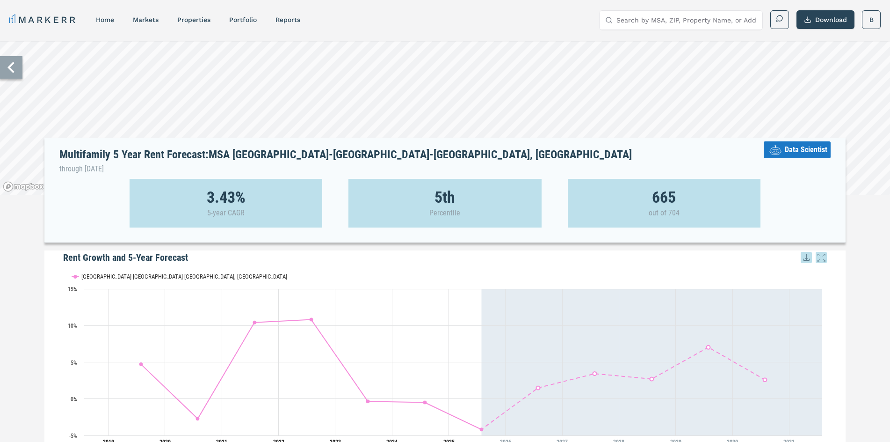
click at [19, 75] on icon at bounding box center [11, 67] width 22 height 22
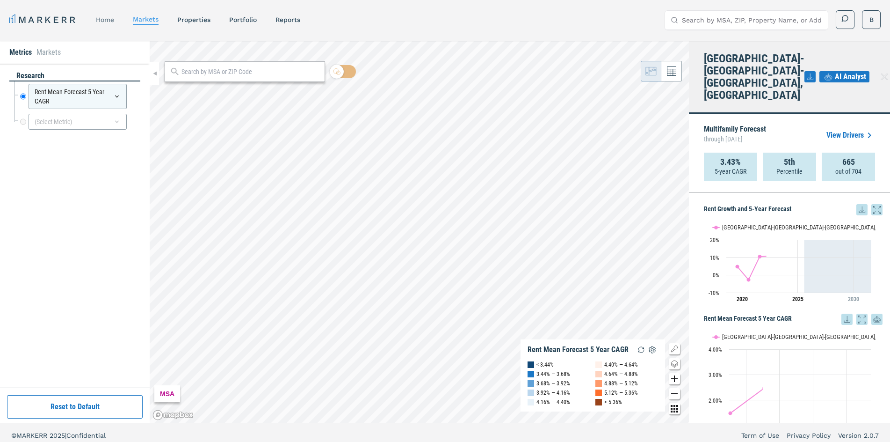
click at [102, 21] on link "home" at bounding box center [105, 19] width 18 height 7
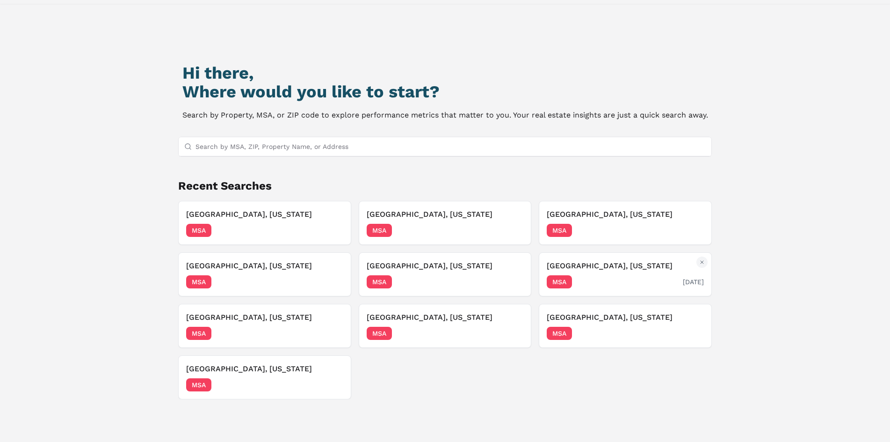
scroll to position [80, 0]
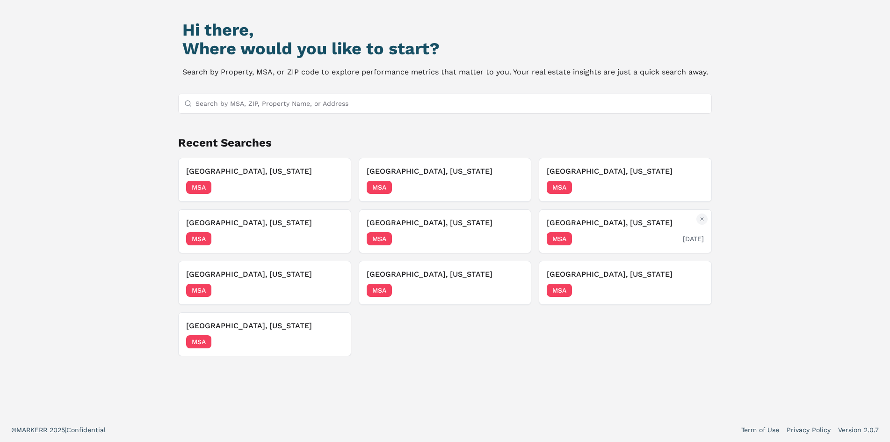
click at [604, 230] on div "[GEOGRAPHIC_DATA], [US_STATE] MSA [DATE]" at bounding box center [625, 231] width 157 height 28
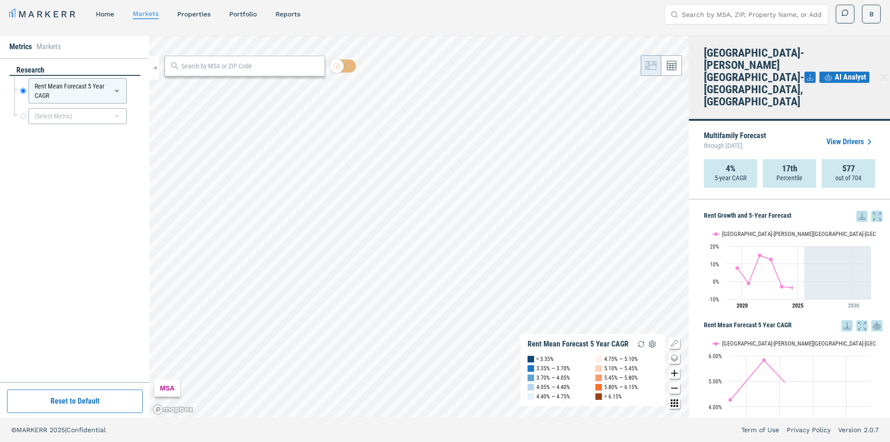
click at [855, 136] on link "View Drivers" at bounding box center [850, 141] width 49 height 11
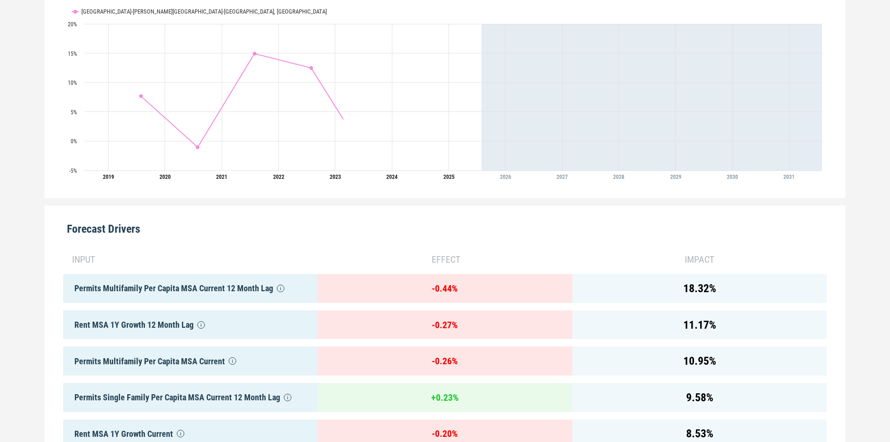
scroll to position [424, 0]
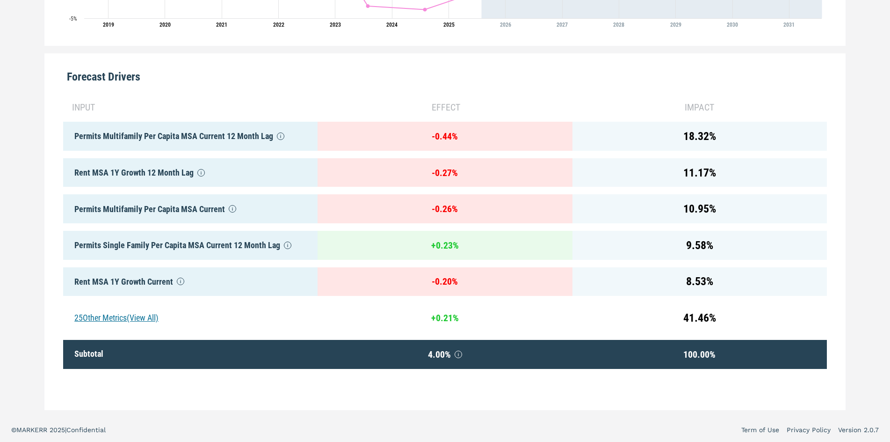
click at [131, 305] on div "25 Other Metrics (View All)" at bounding box center [190, 317] width 254 height 29
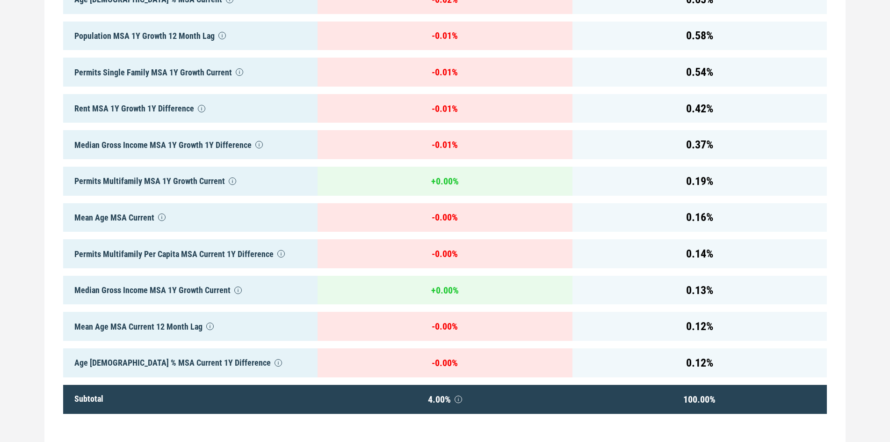
scroll to position [1331, 0]
